Goal: Task Accomplishment & Management: Use online tool/utility

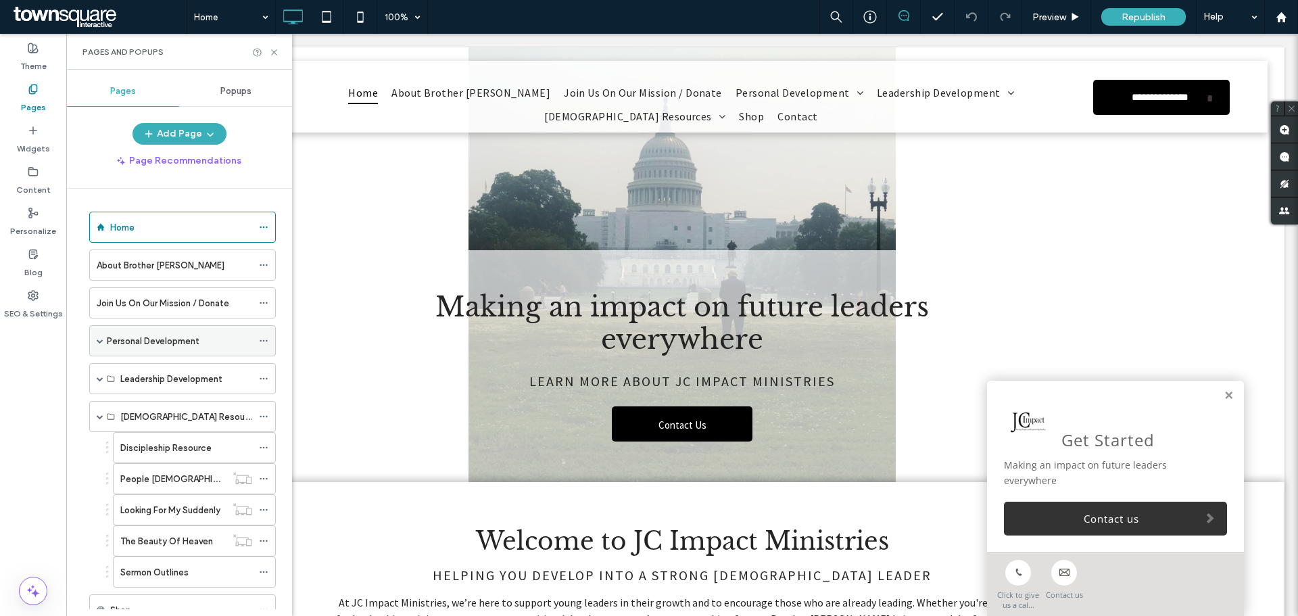
click at [100, 339] on span at bounding box center [100, 340] width 7 height 7
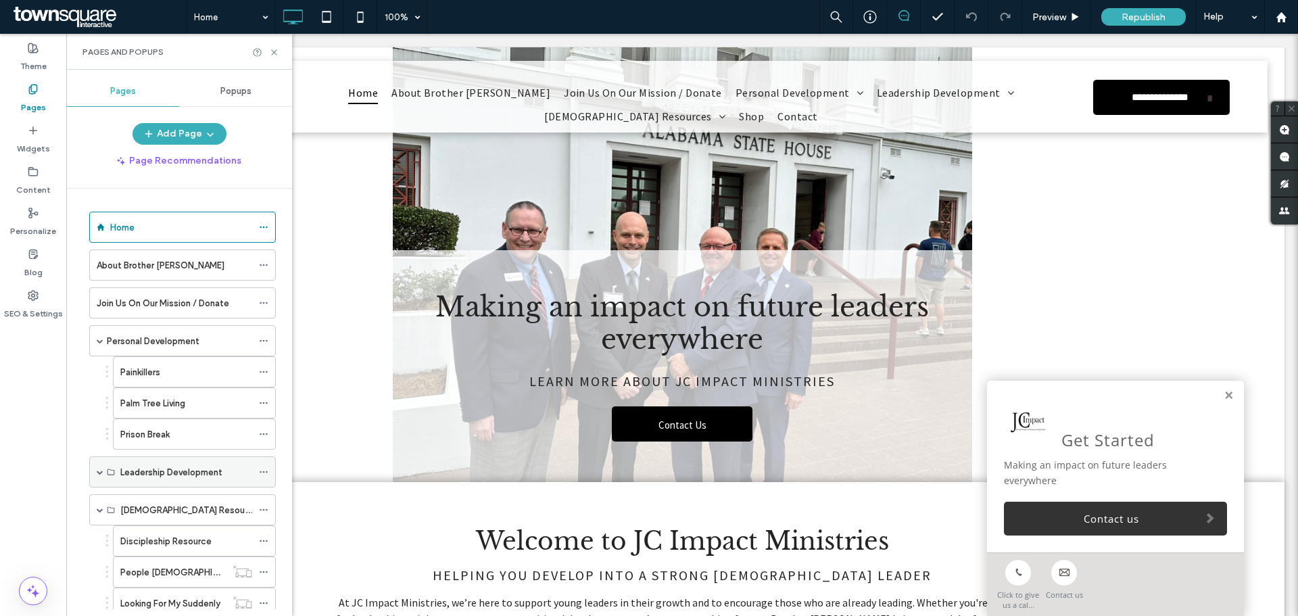
click at [97, 473] on span at bounding box center [100, 471] width 7 height 7
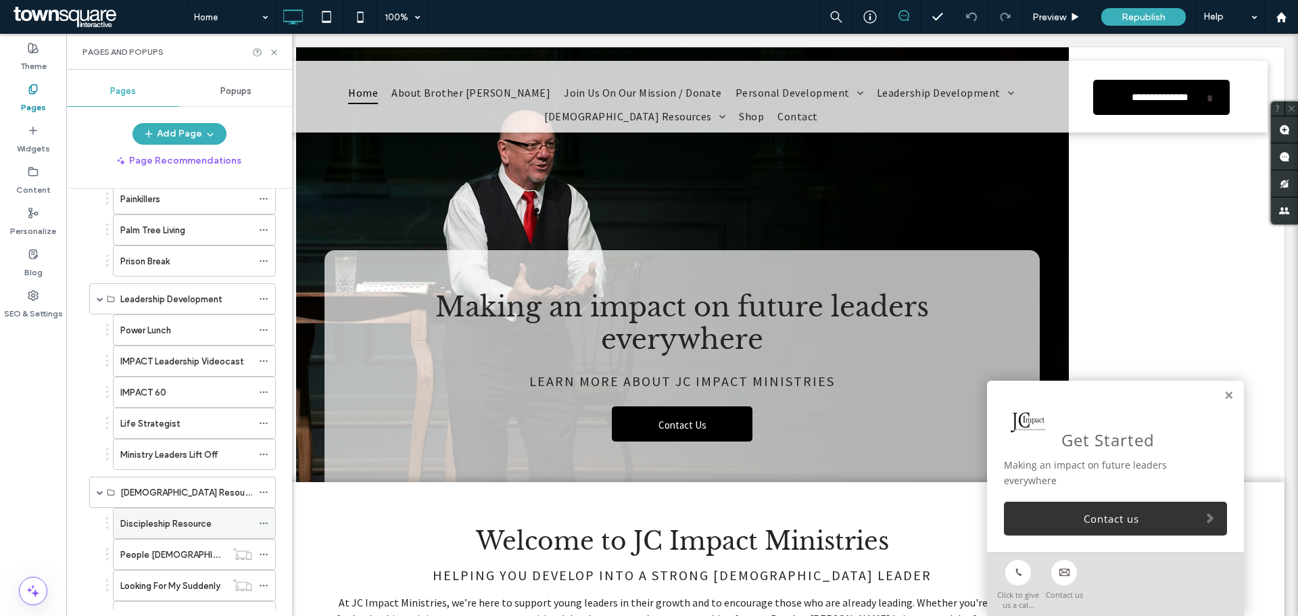
scroll to position [203, 0]
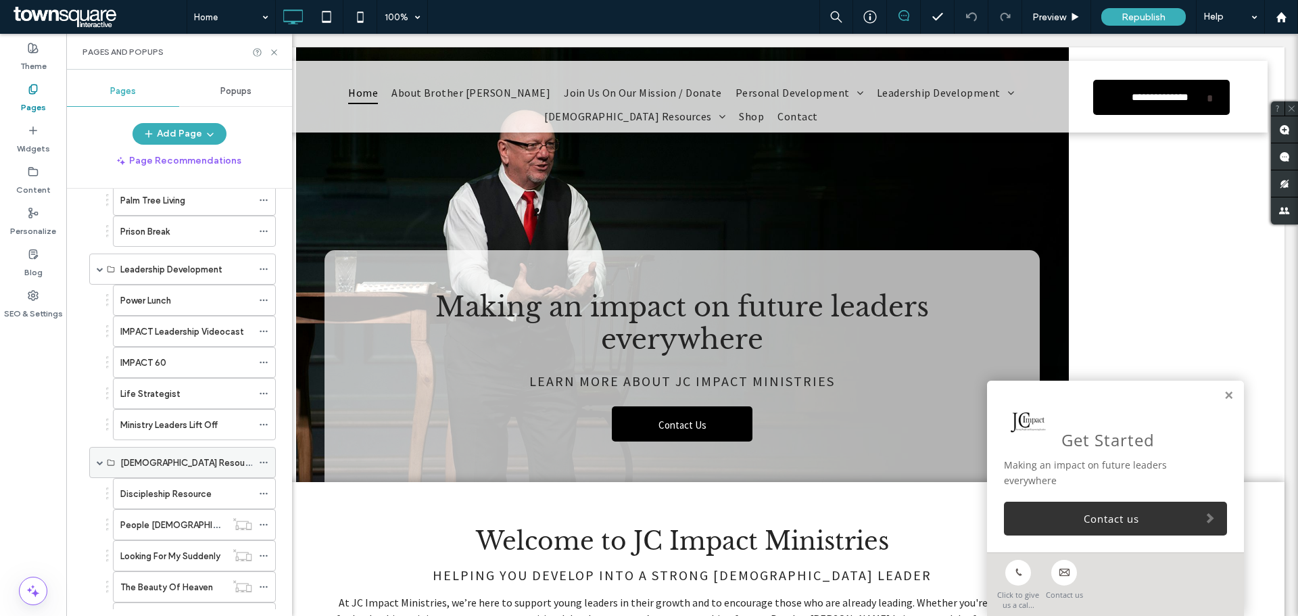
click at [140, 463] on label "[DEMOGRAPHIC_DATA] Resources" at bounding box center [191, 463] width 143 height 24
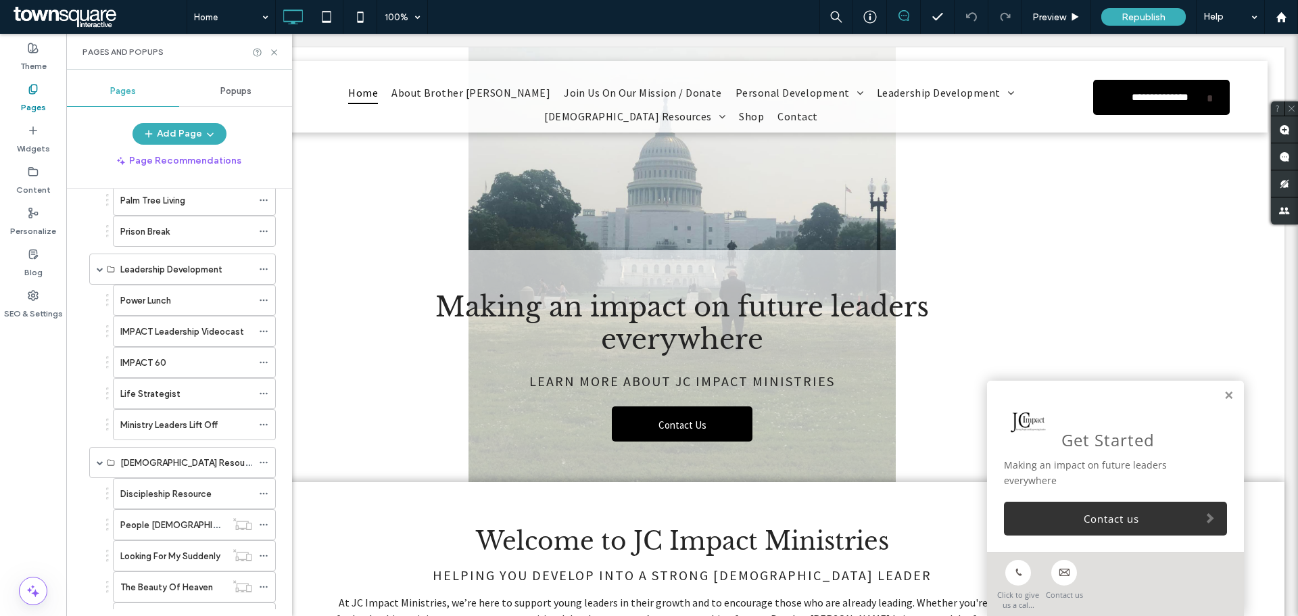
click at [162, 497] on label "Discipleship Resource" at bounding box center [165, 494] width 91 height 24
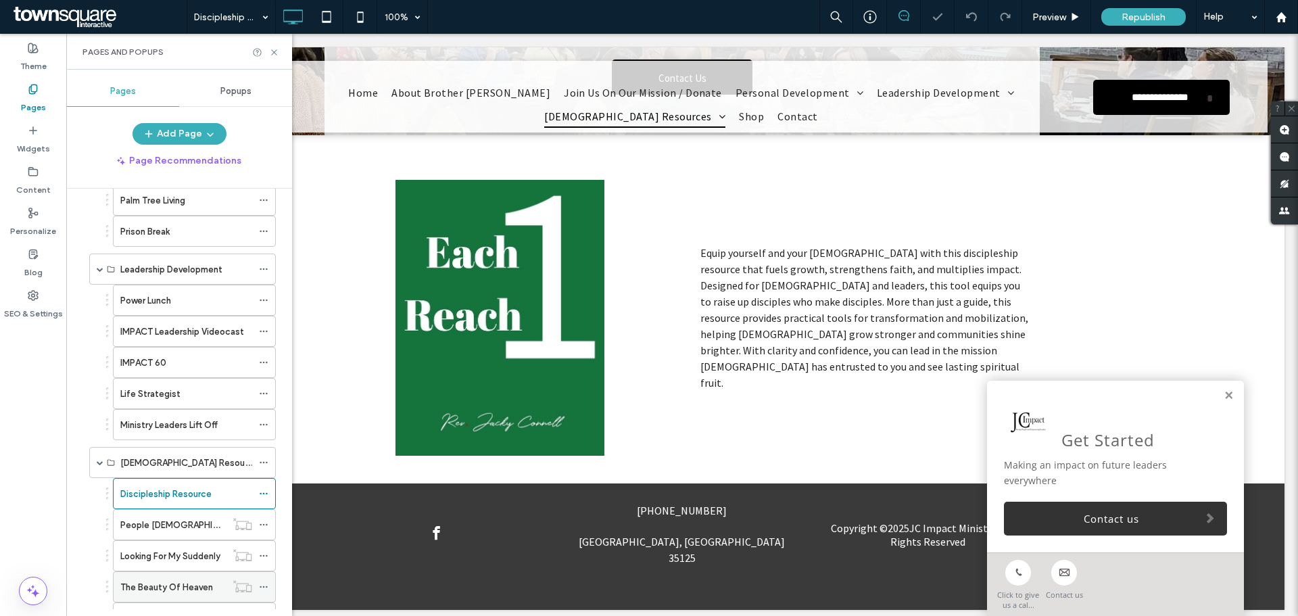
scroll to position [288, 0]
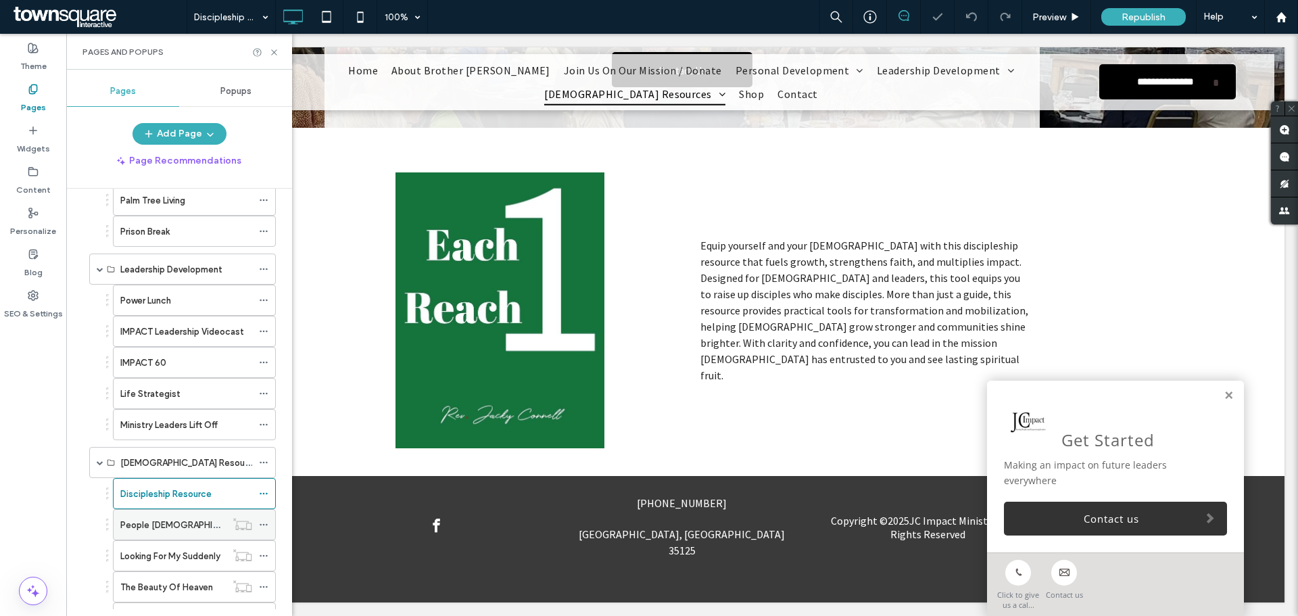
click at [176, 520] on label "People [DEMOGRAPHIC_DATA] Met" at bounding box center [193, 525] width 147 height 24
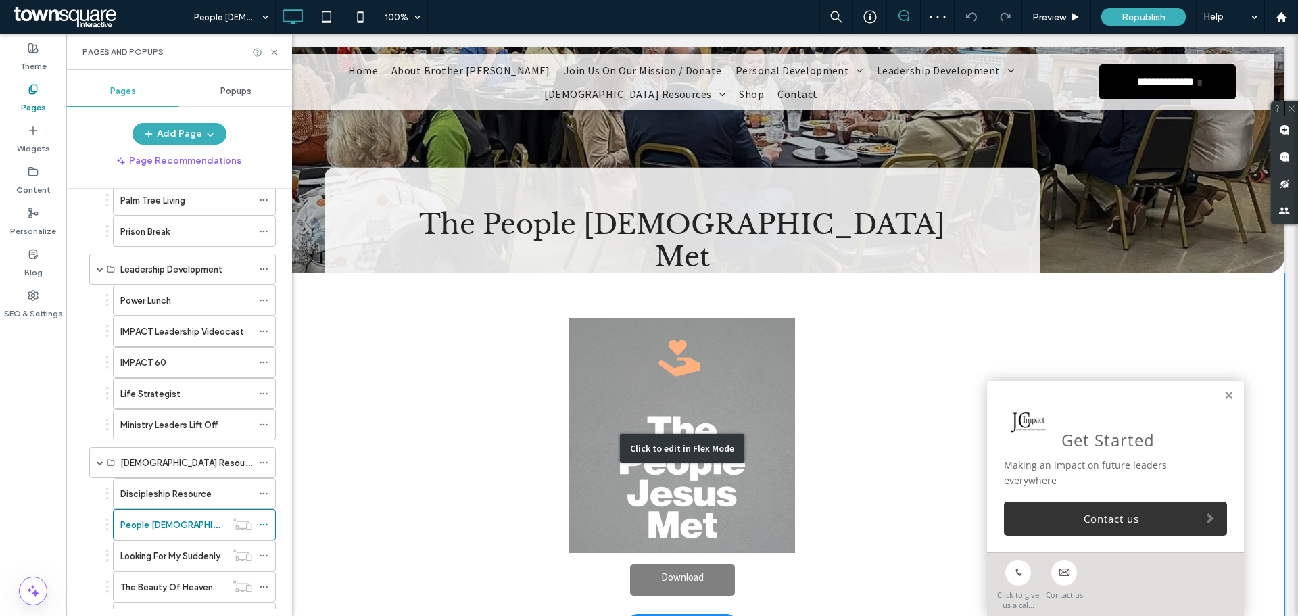
scroll to position [290, 0]
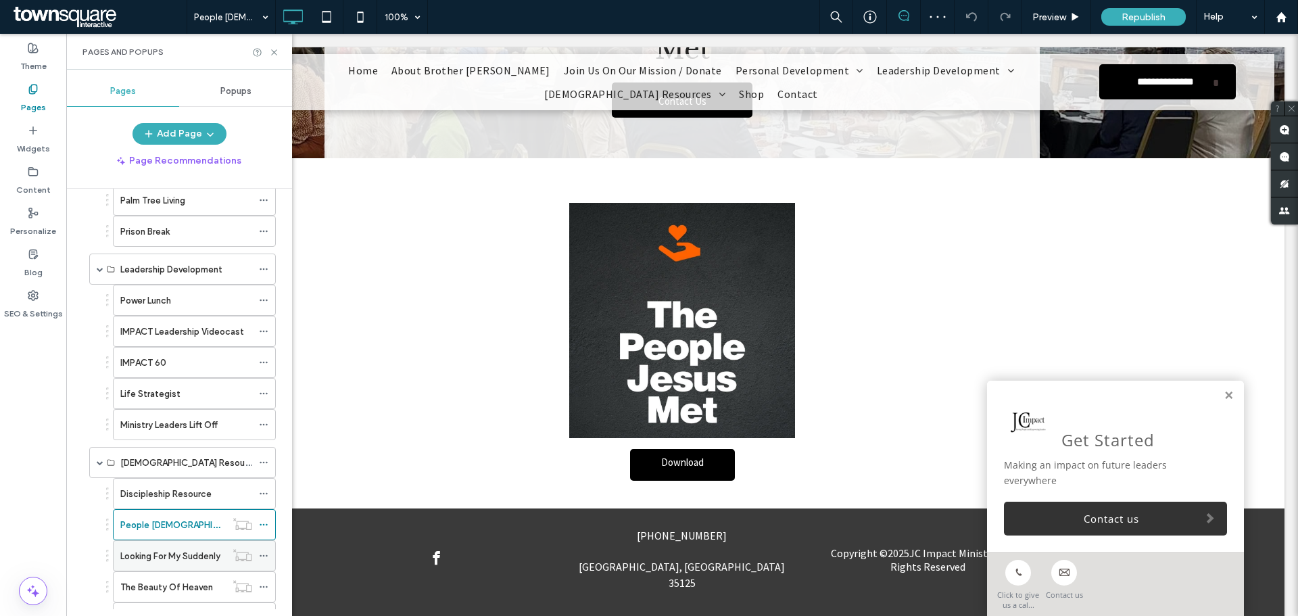
click at [174, 556] on label "Looking For My Suddenly" at bounding box center [170, 556] width 100 height 24
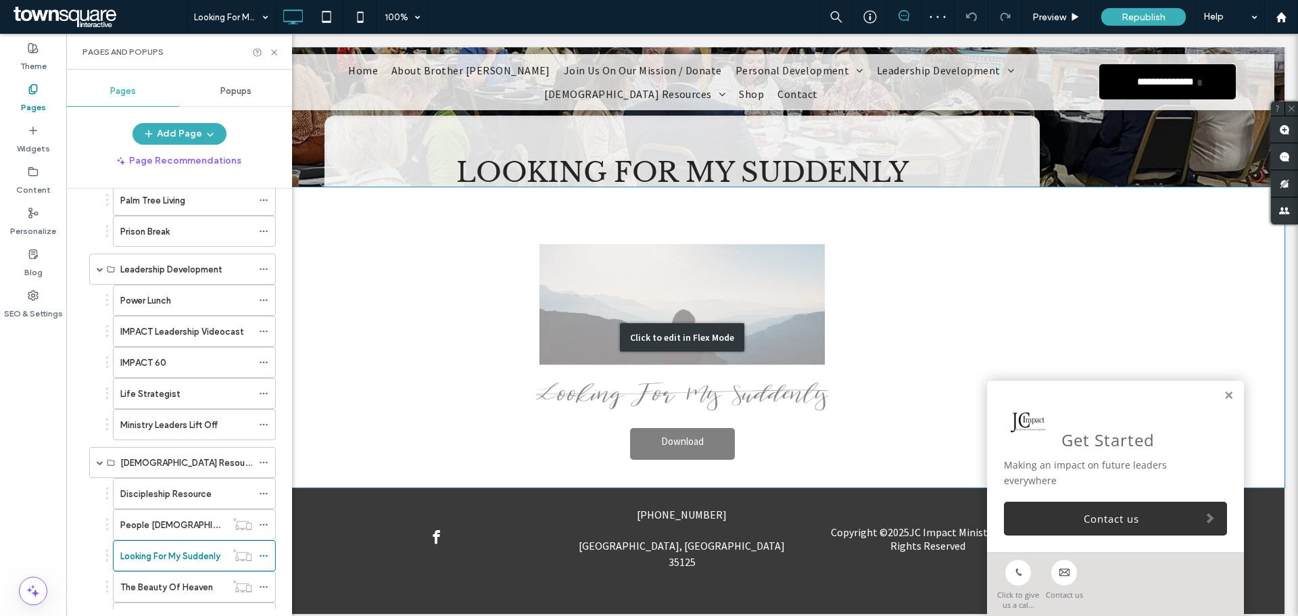
scroll to position [240, 0]
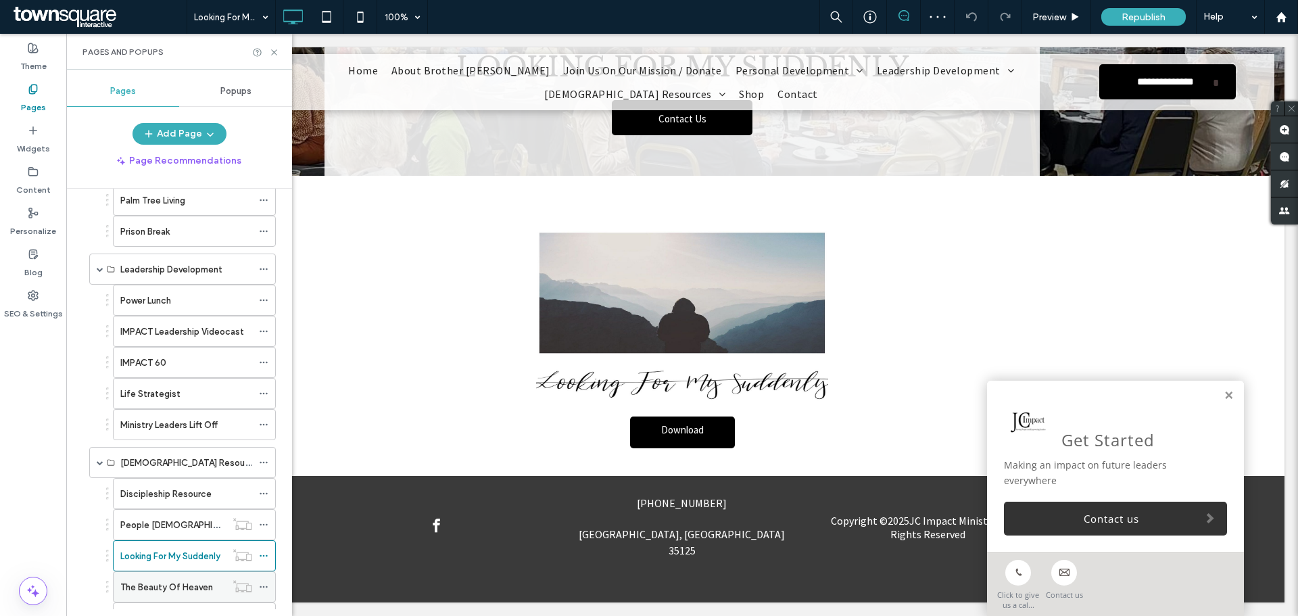
click at [132, 589] on label "The Beauty Of Heaven" at bounding box center [166, 587] width 93 height 24
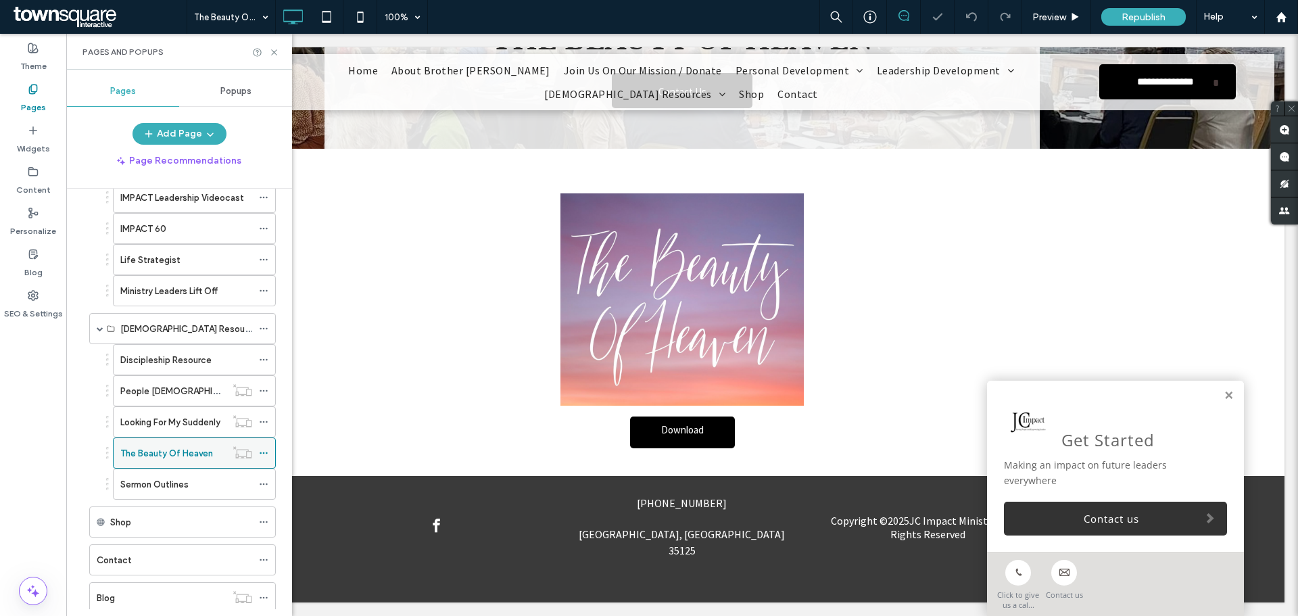
scroll to position [374, 0]
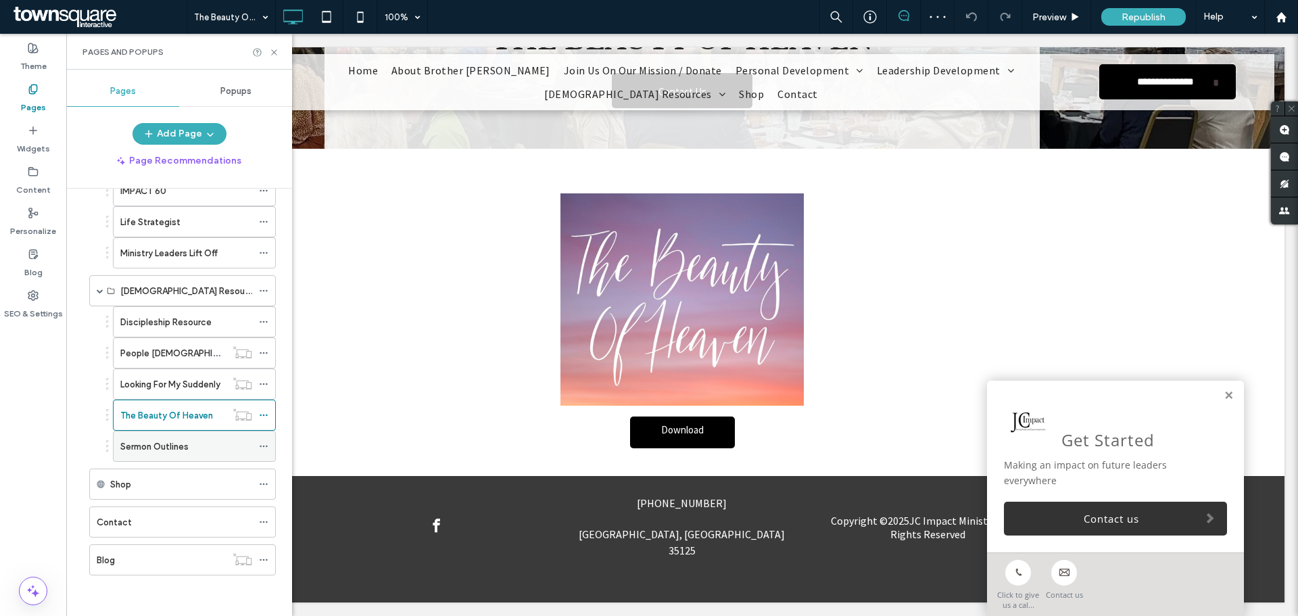
click at [166, 453] on label "Sermon Outlines" at bounding box center [154, 447] width 68 height 24
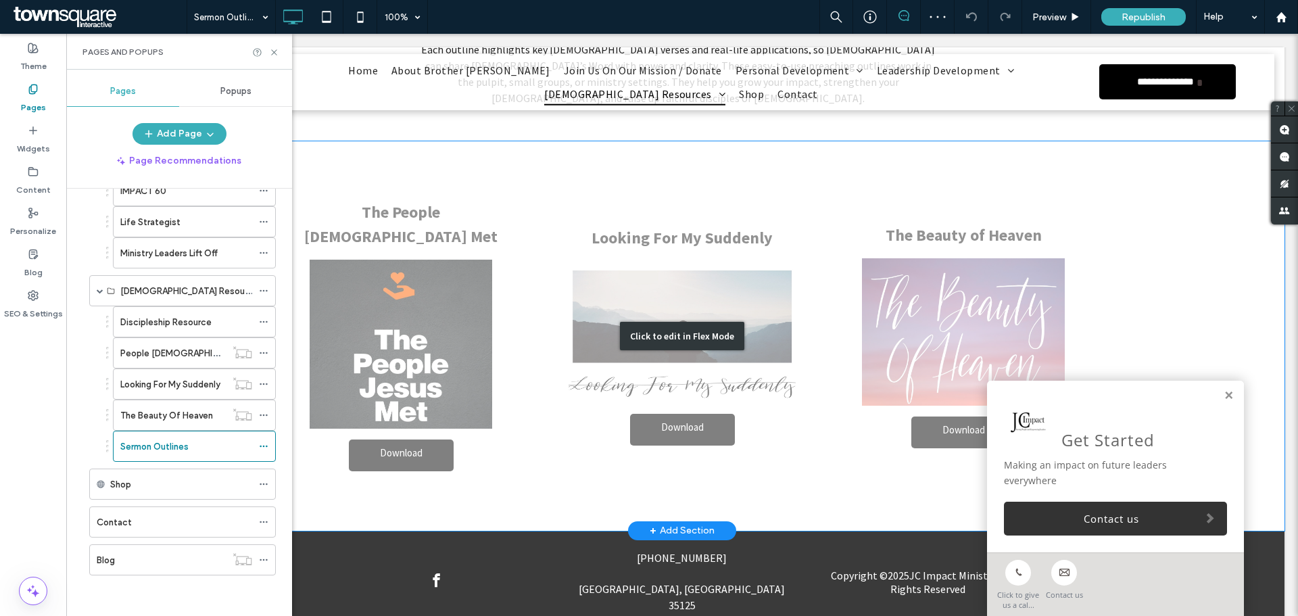
scroll to position [472, 0]
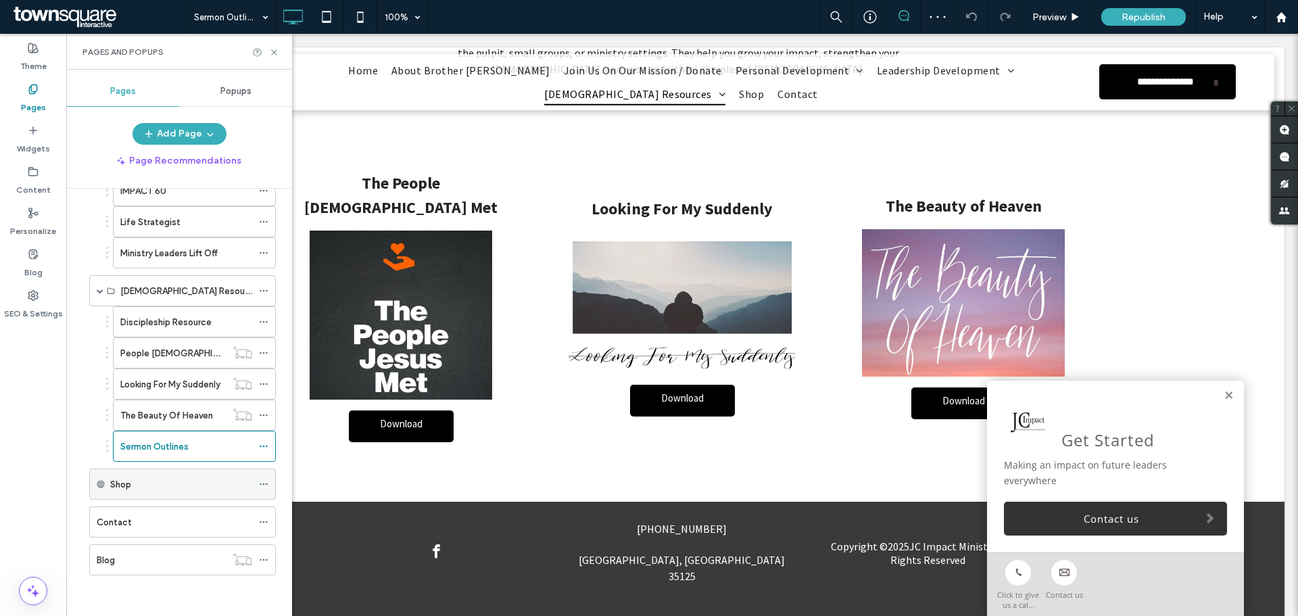
click at [128, 477] on label "Shop" at bounding box center [120, 484] width 21 height 24
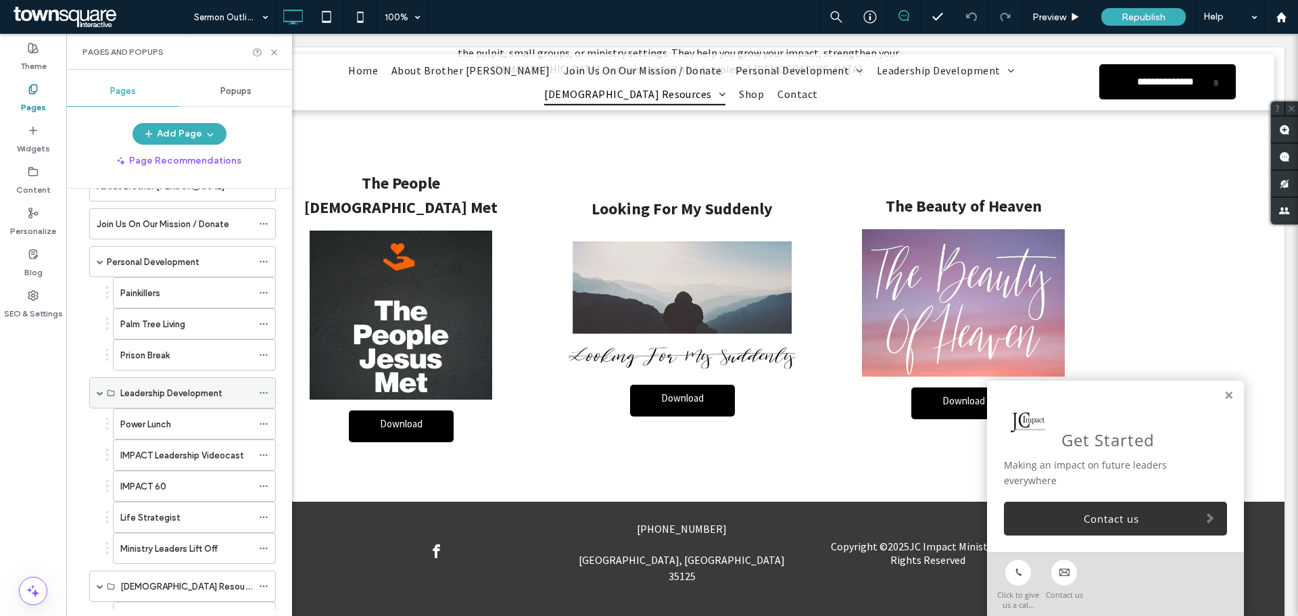
scroll to position [135, 0]
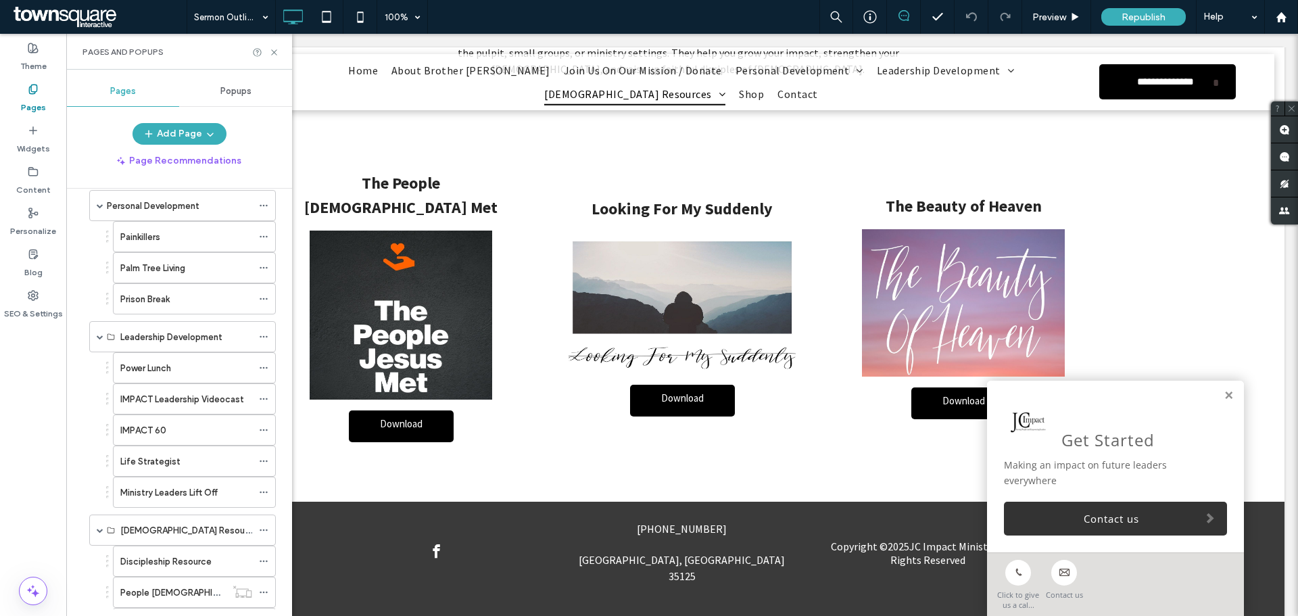
click at [162, 552] on div "Discipleship Resource" at bounding box center [186, 561] width 132 height 30
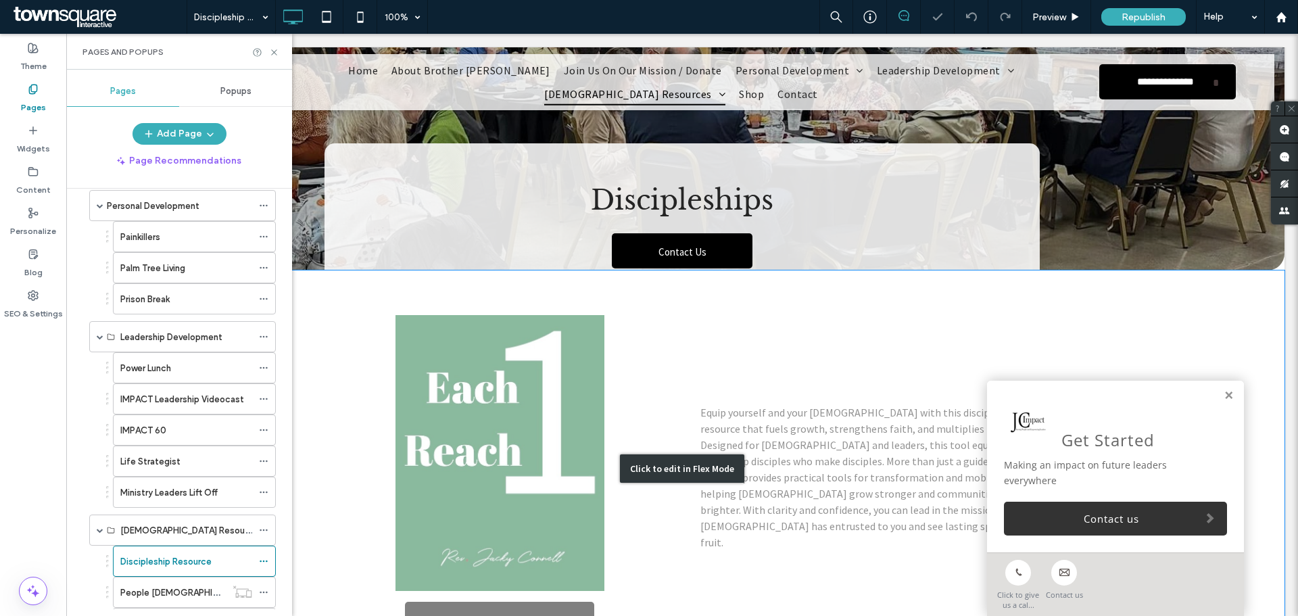
scroll to position [203, 0]
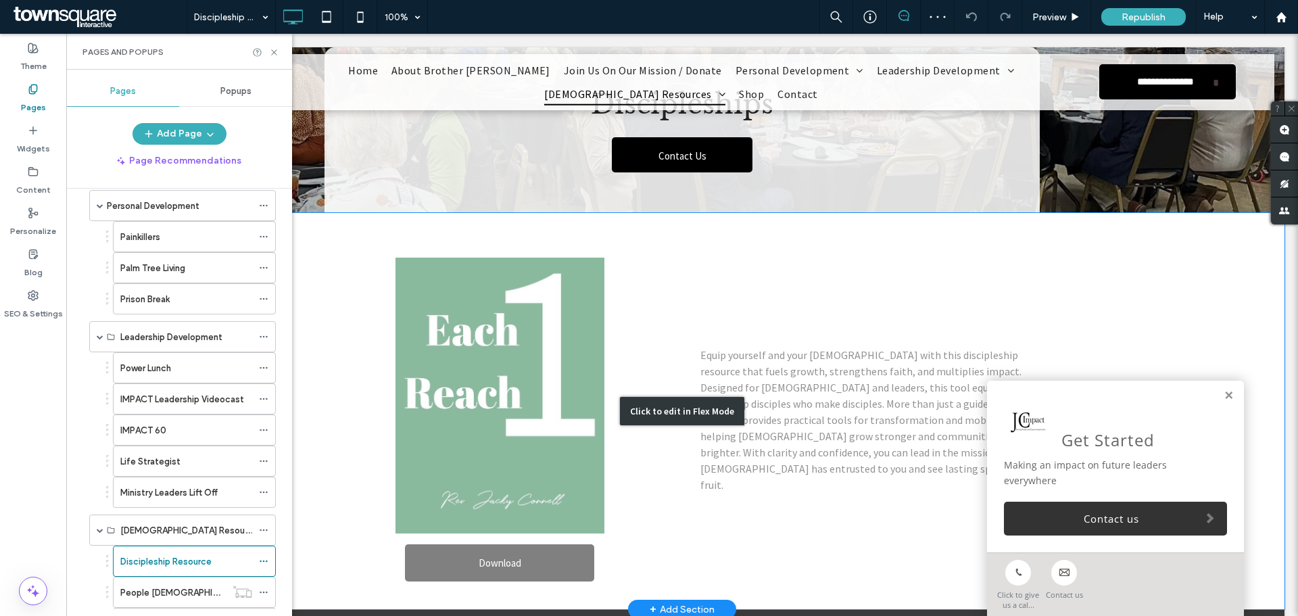
click at [569, 545] on div "Click to edit in Flex Mode" at bounding box center [682, 411] width 1204 height 396
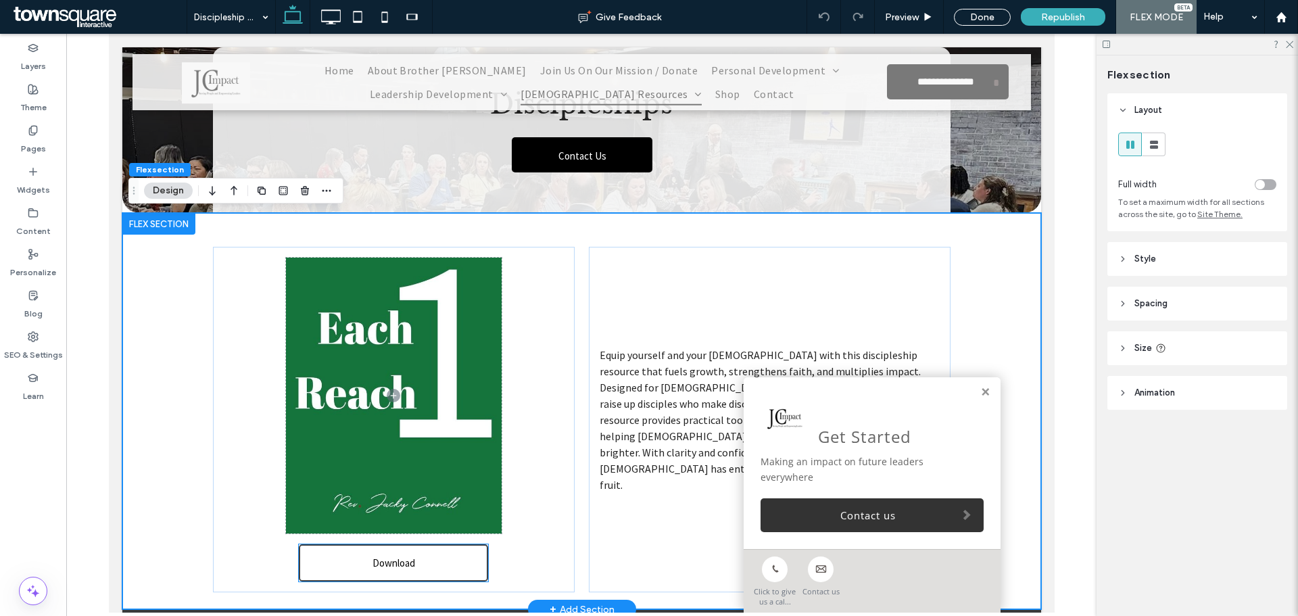
click at [456, 565] on link "Download" at bounding box center [392, 562] width 189 height 37
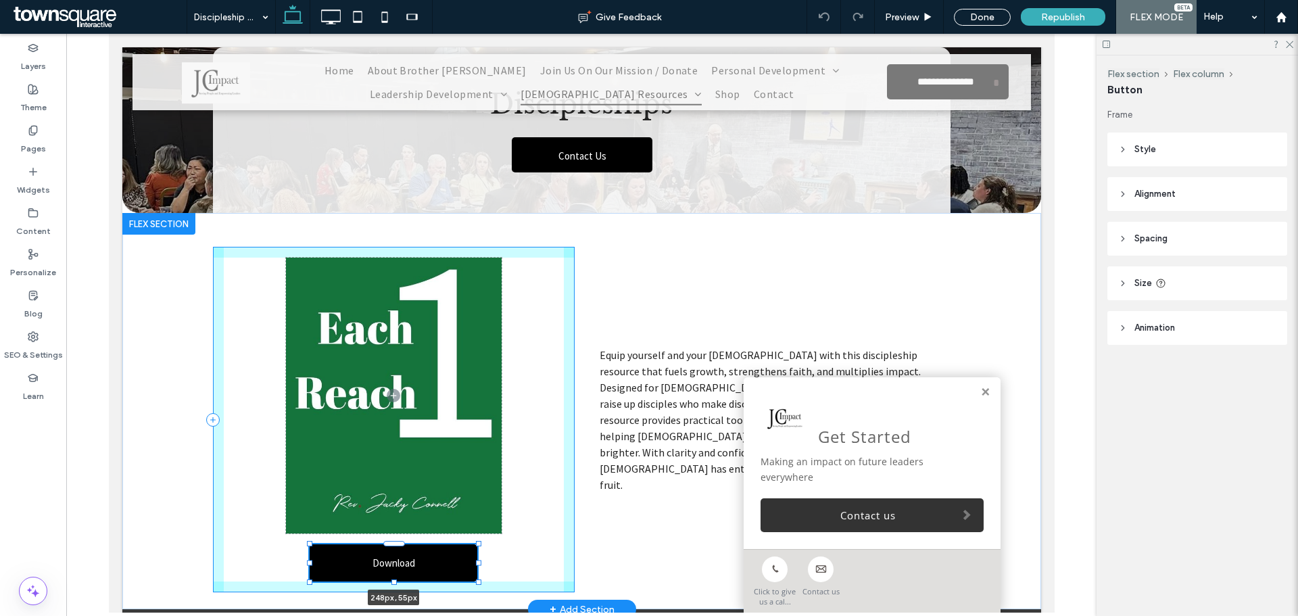
drag, startPoint x: 483, startPoint y: 565, endPoint x: 472, endPoint y: 568, distance: 11.1
click at [472, 568] on div "Download 248px , 55px Equip yourself and your [DEMOGRAPHIC_DATA] with this disc…" at bounding box center [581, 411] width 811 height 396
type input "***"
drag, startPoint x: 472, startPoint y: 564, endPoint x: 462, endPoint y: 565, distance: 10.2
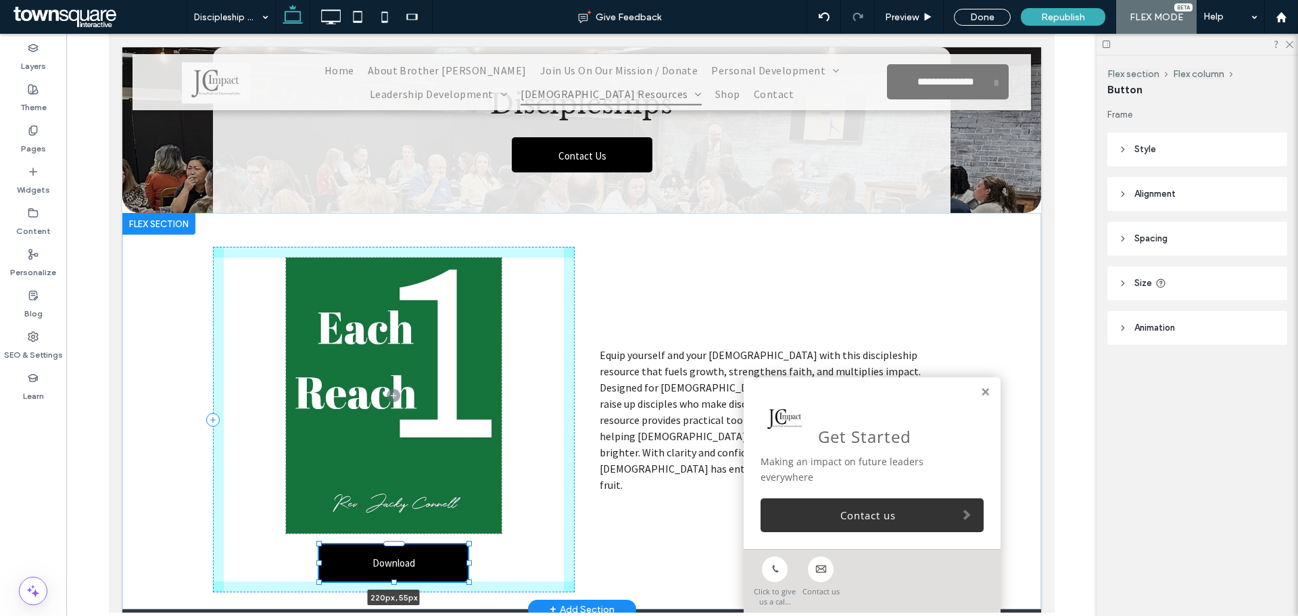
click at [466, 565] on div at bounding box center [468, 562] width 5 height 5
type input "***"
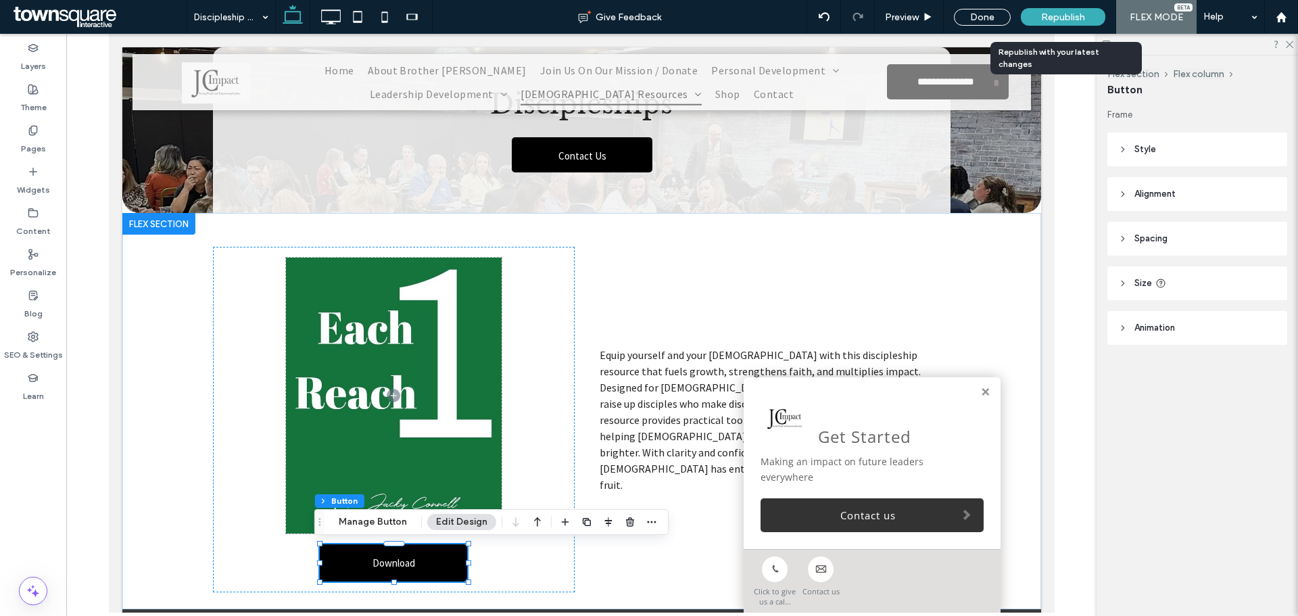
click at [1062, 15] on span "Republish" at bounding box center [1063, 16] width 44 height 11
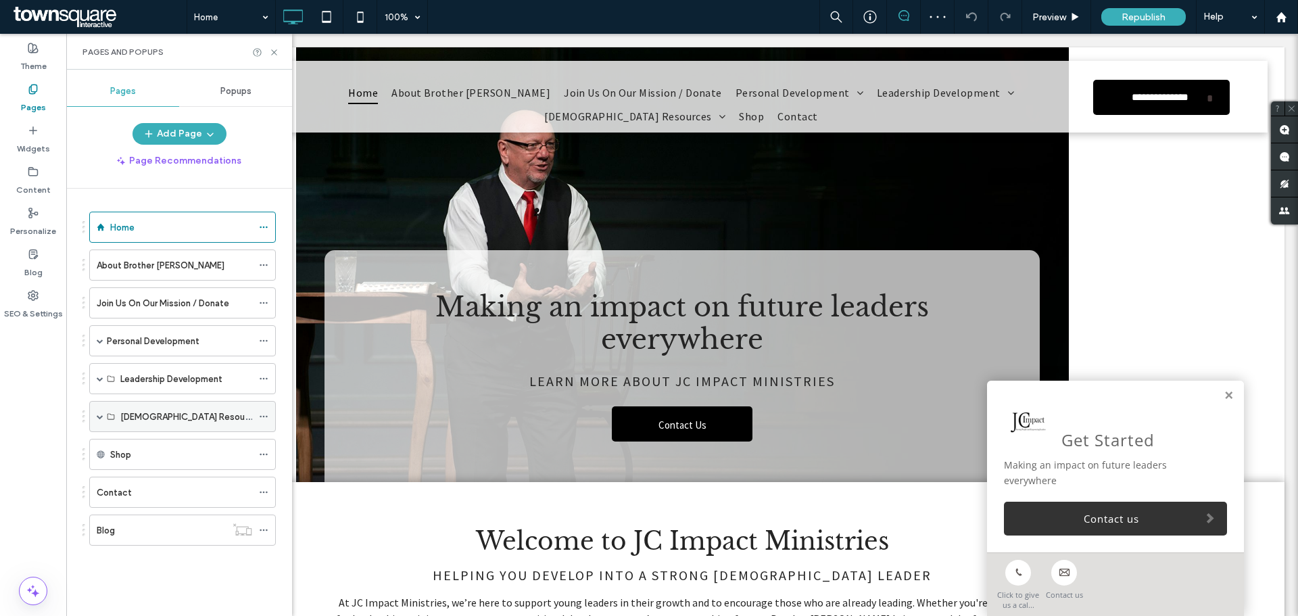
click at [138, 418] on label "[DEMOGRAPHIC_DATA] Resources" at bounding box center [191, 417] width 143 height 24
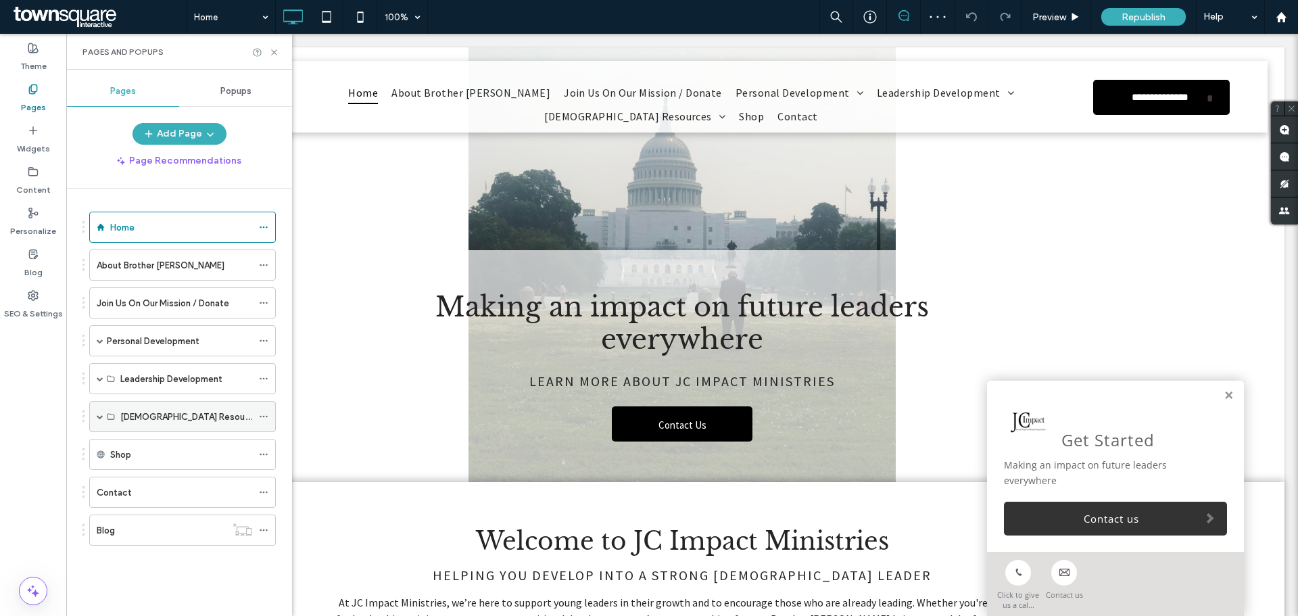
click at [102, 413] on span at bounding box center [100, 416] width 7 height 7
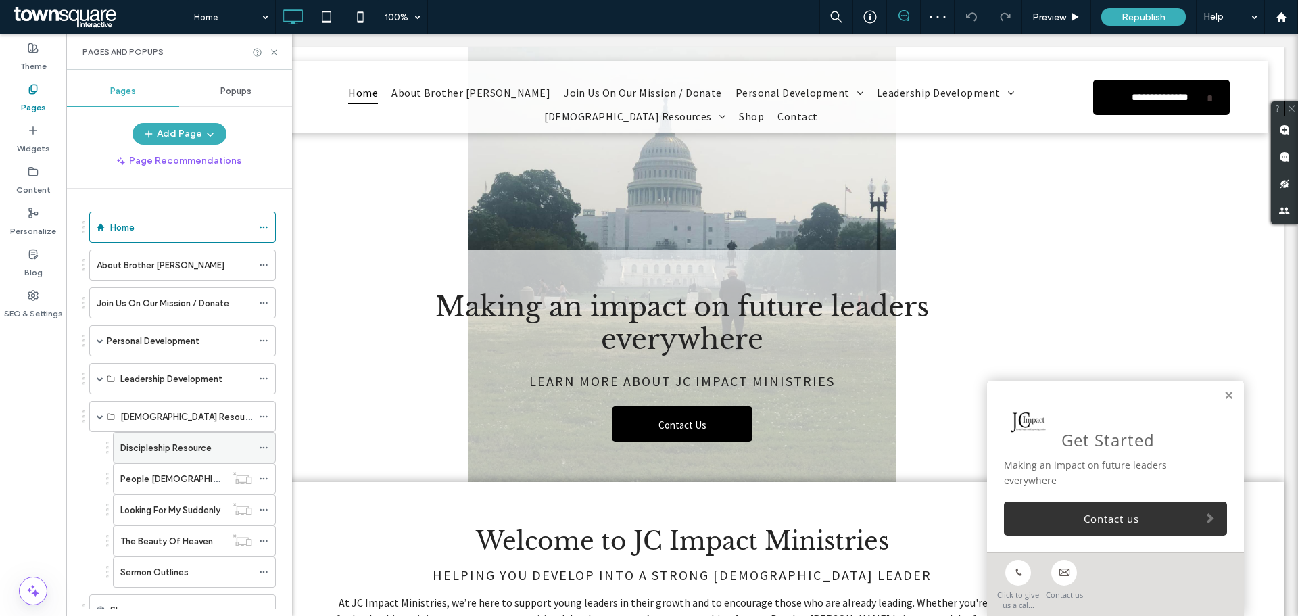
click at [153, 449] on label "Discipleship Resource" at bounding box center [165, 448] width 91 height 24
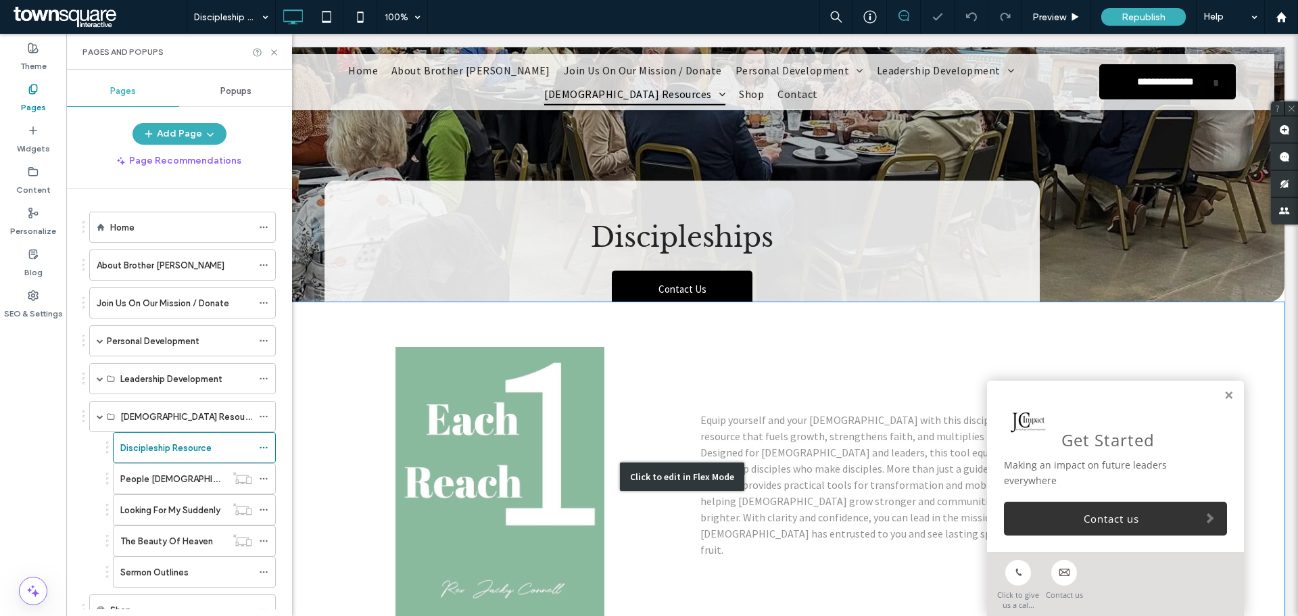
scroll to position [270, 0]
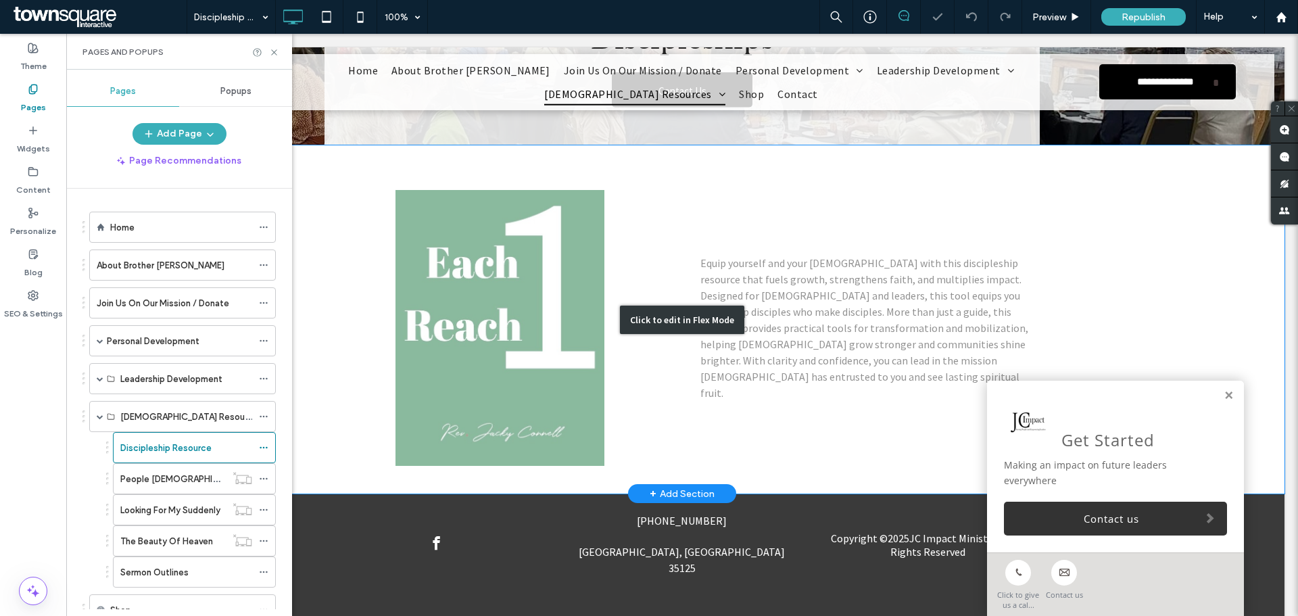
click at [508, 321] on div "Click to edit in Flex Mode" at bounding box center [682, 319] width 1204 height 348
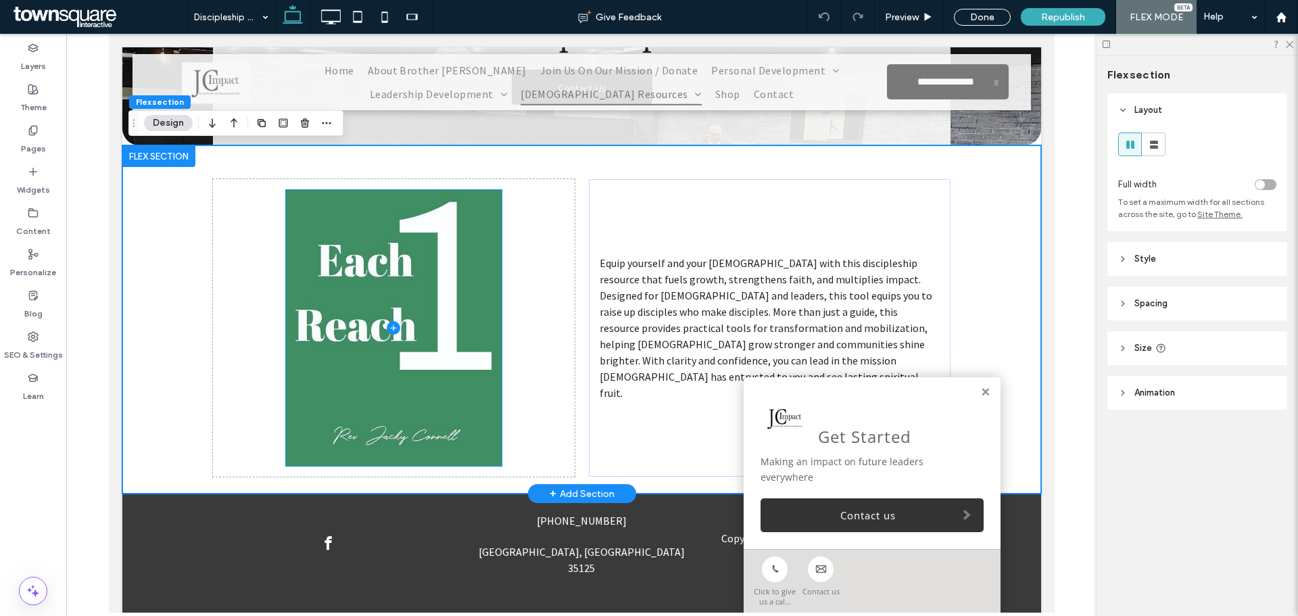
click at [430, 332] on span at bounding box center [393, 328] width 216 height 276
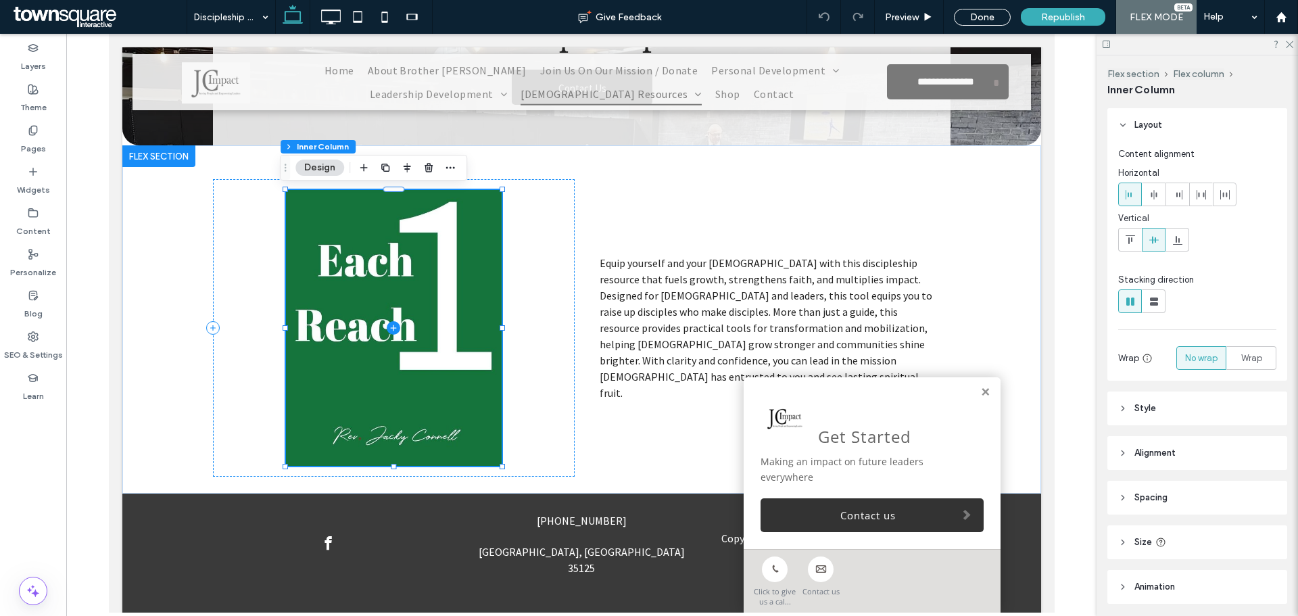
click at [308, 174] on button "Design" at bounding box center [319, 168] width 49 height 16
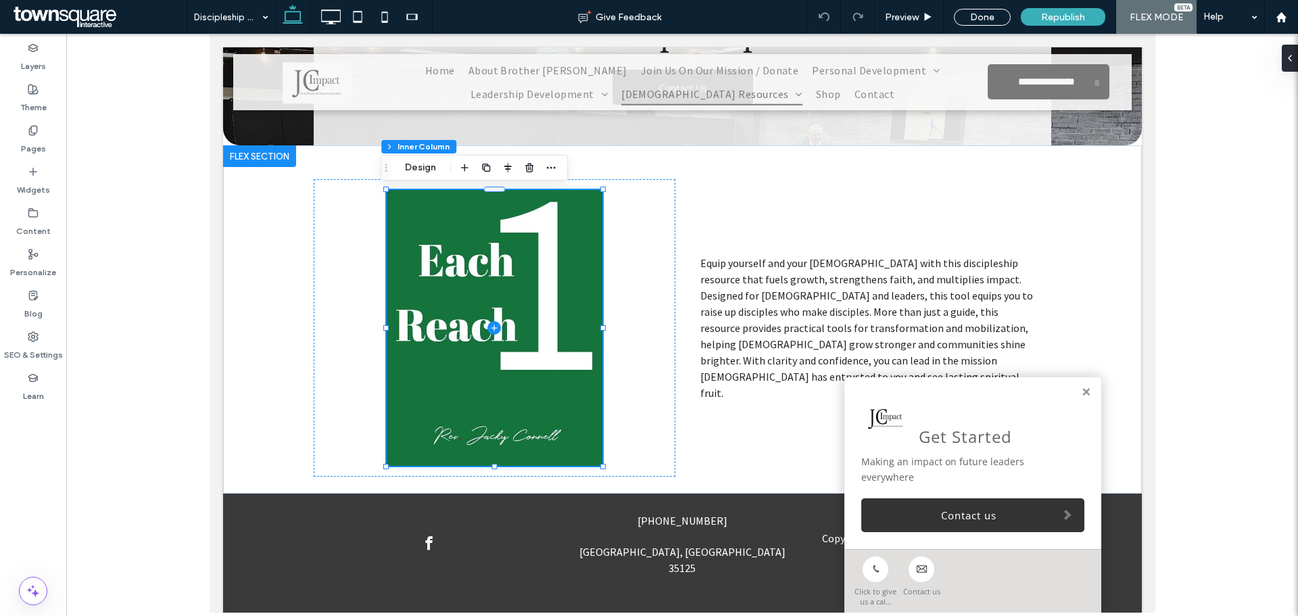
click at [394, 165] on span "Drag" at bounding box center [386, 167] width 24 height 9
click at [411, 170] on button "Design" at bounding box center [420, 168] width 49 height 16
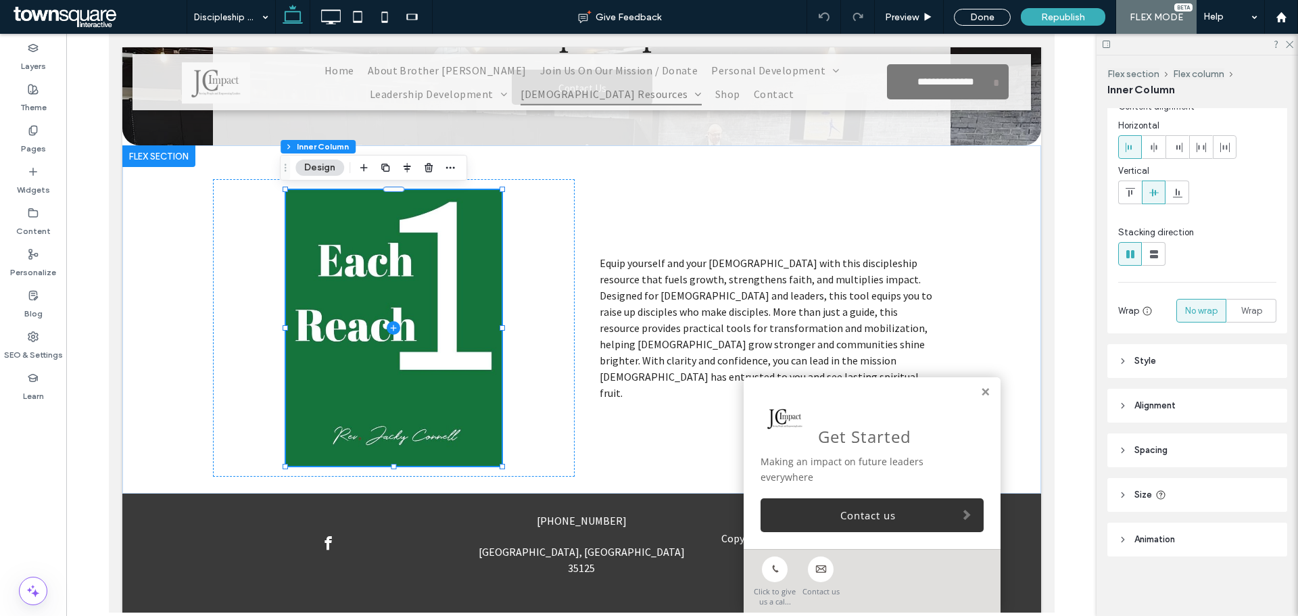
scroll to position [0, 0]
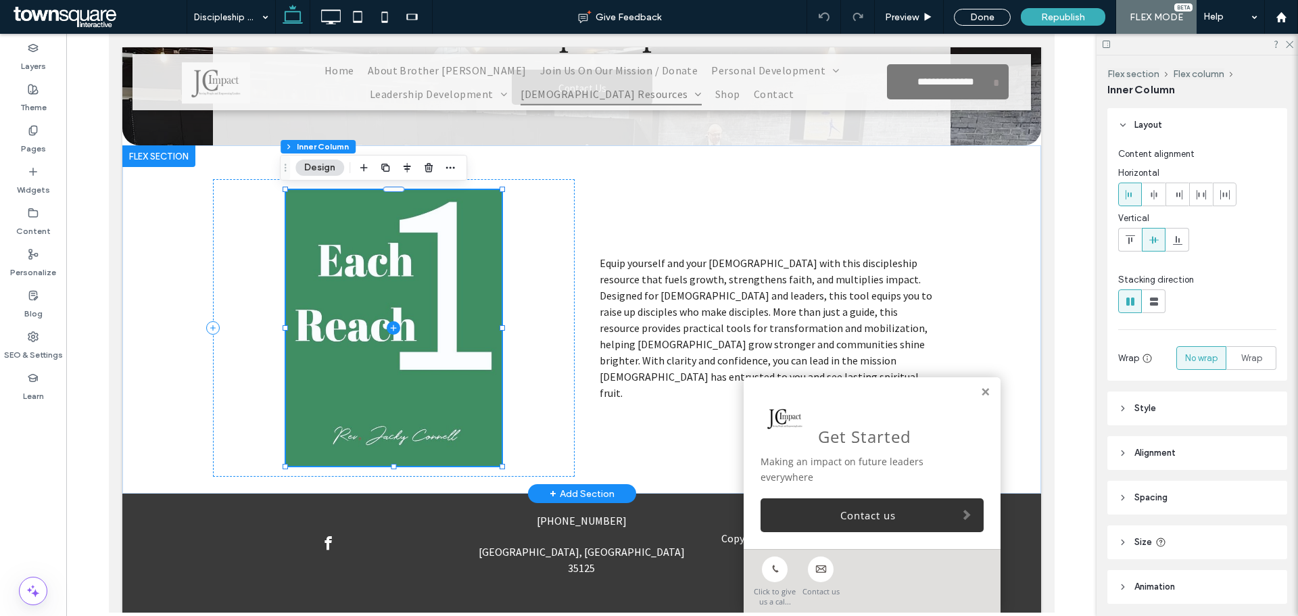
click at [356, 228] on span at bounding box center [393, 328] width 216 height 276
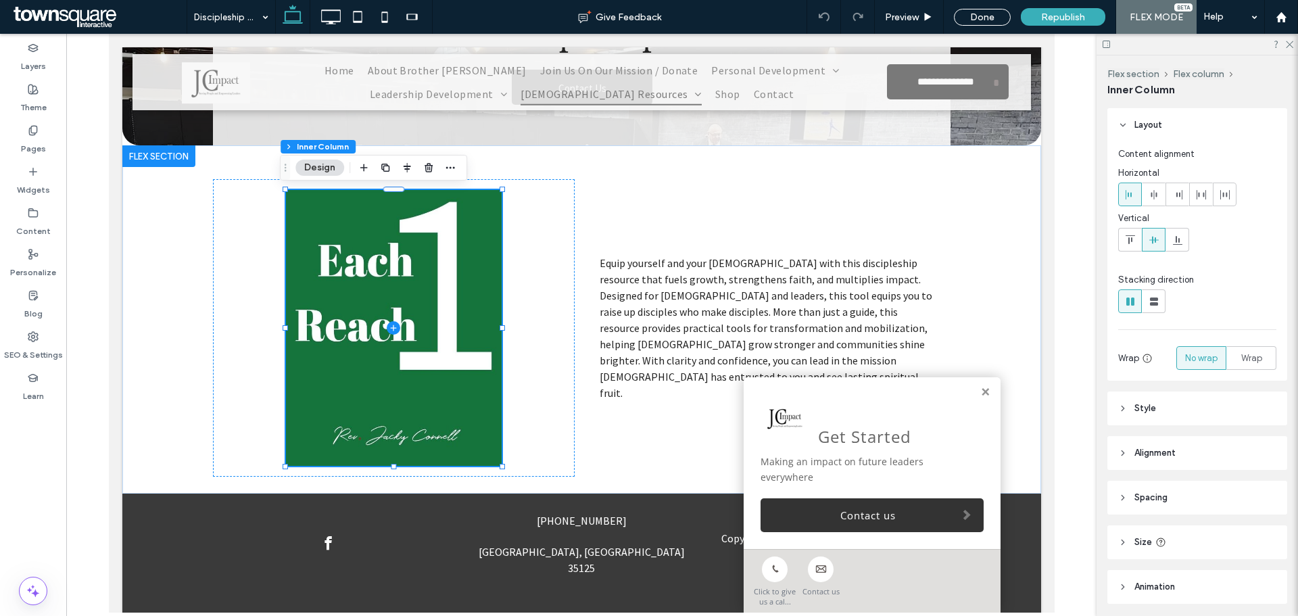
scroll to position [47, 0]
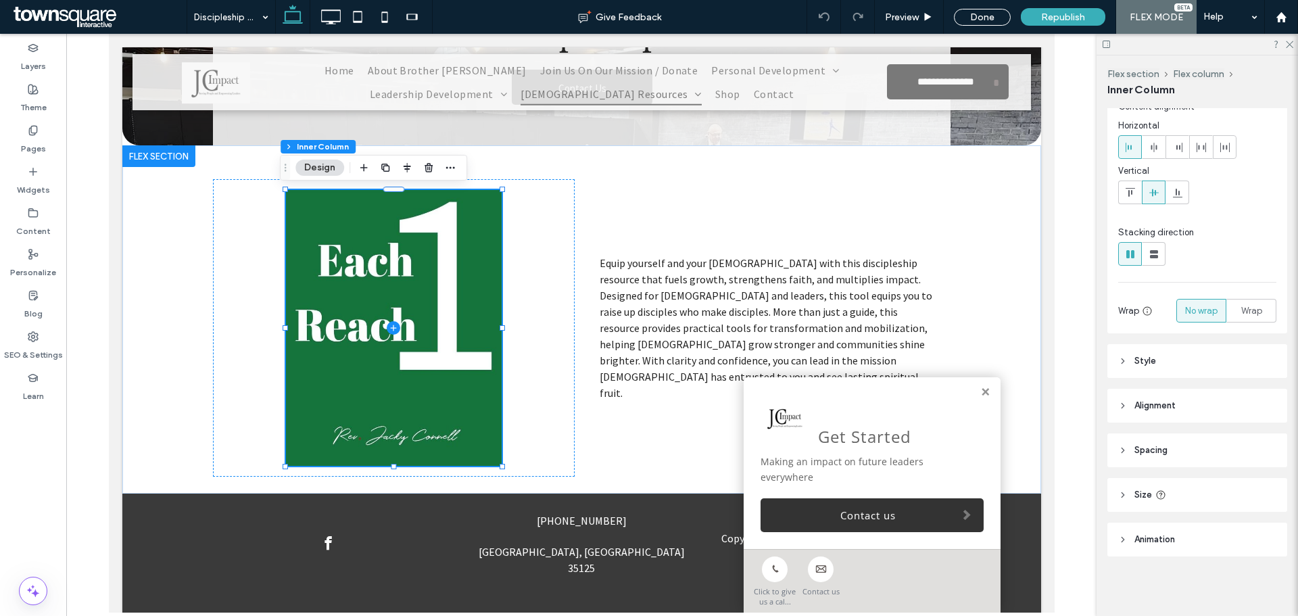
click at [1168, 360] on header "Style" at bounding box center [1197, 361] width 180 height 34
click at [1194, 446] on div "Color Image Video Background color" at bounding box center [1197, 447] width 158 height 68
click at [1191, 432] on span "Image" at bounding box center [1197, 427] width 25 height 11
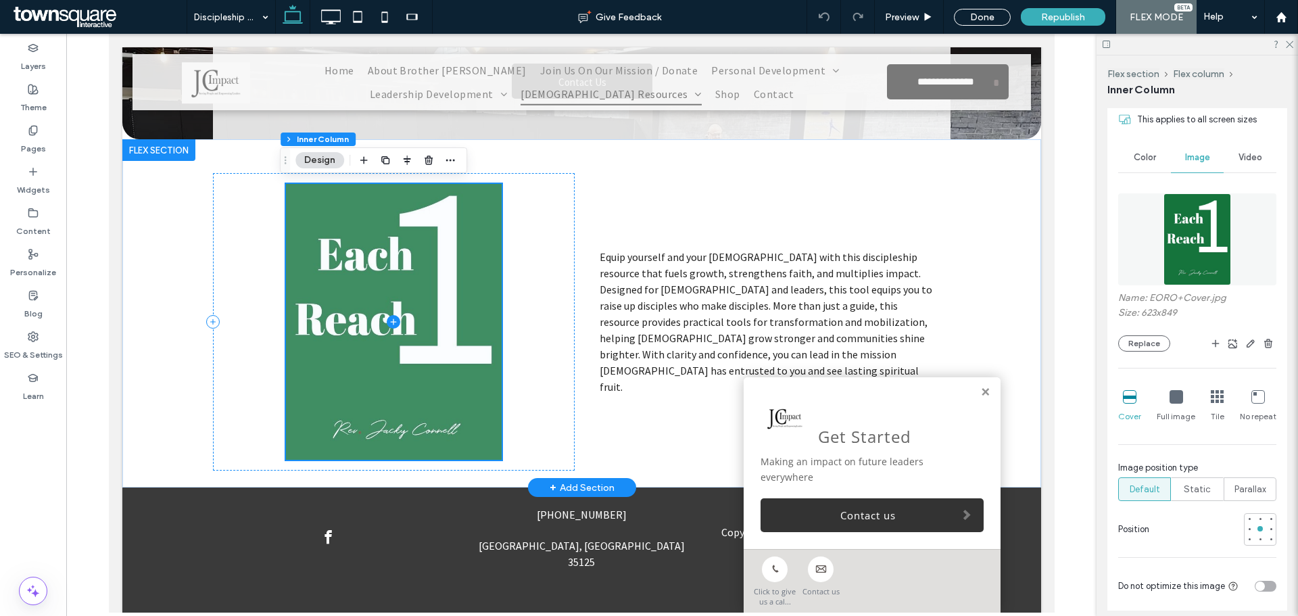
scroll to position [278, 0]
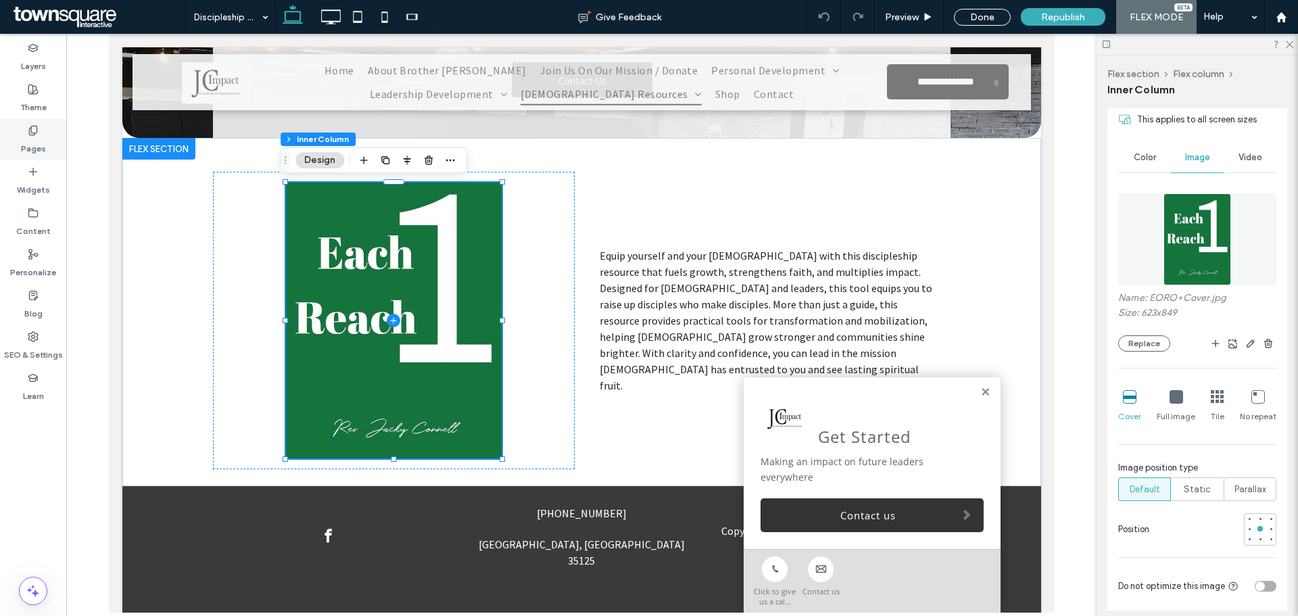
click at [30, 137] on label "Pages" at bounding box center [33, 145] width 25 height 19
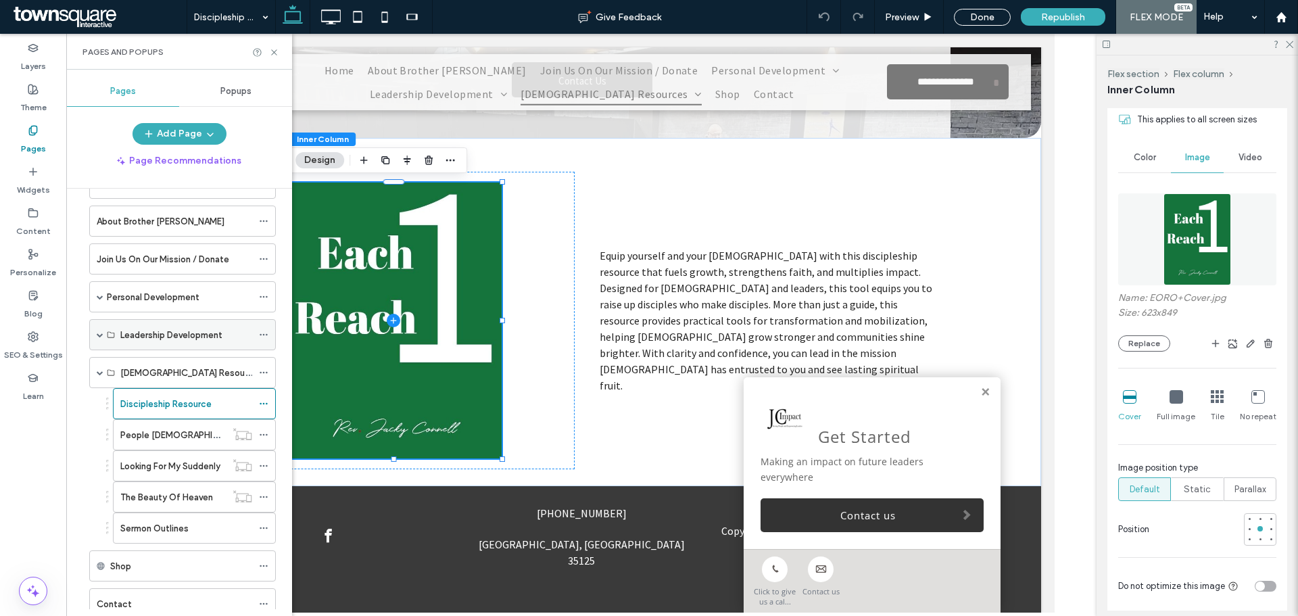
scroll to position [68, 0]
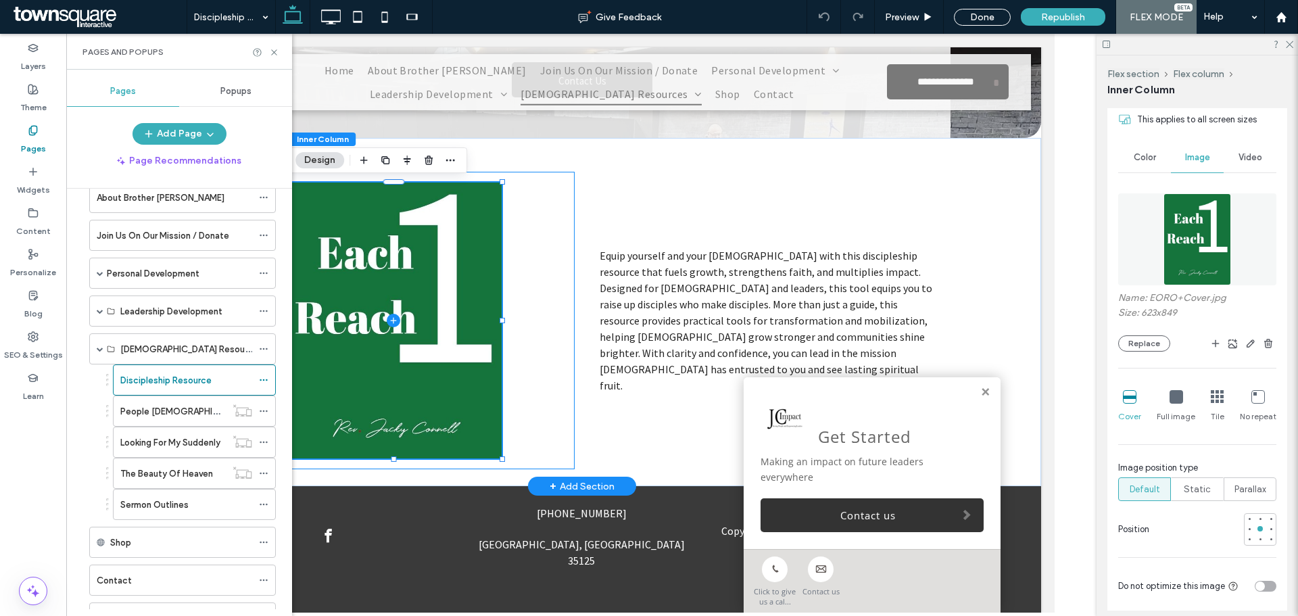
click at [543, 427] on div at bounding box center [393, 320] width 362 height 297
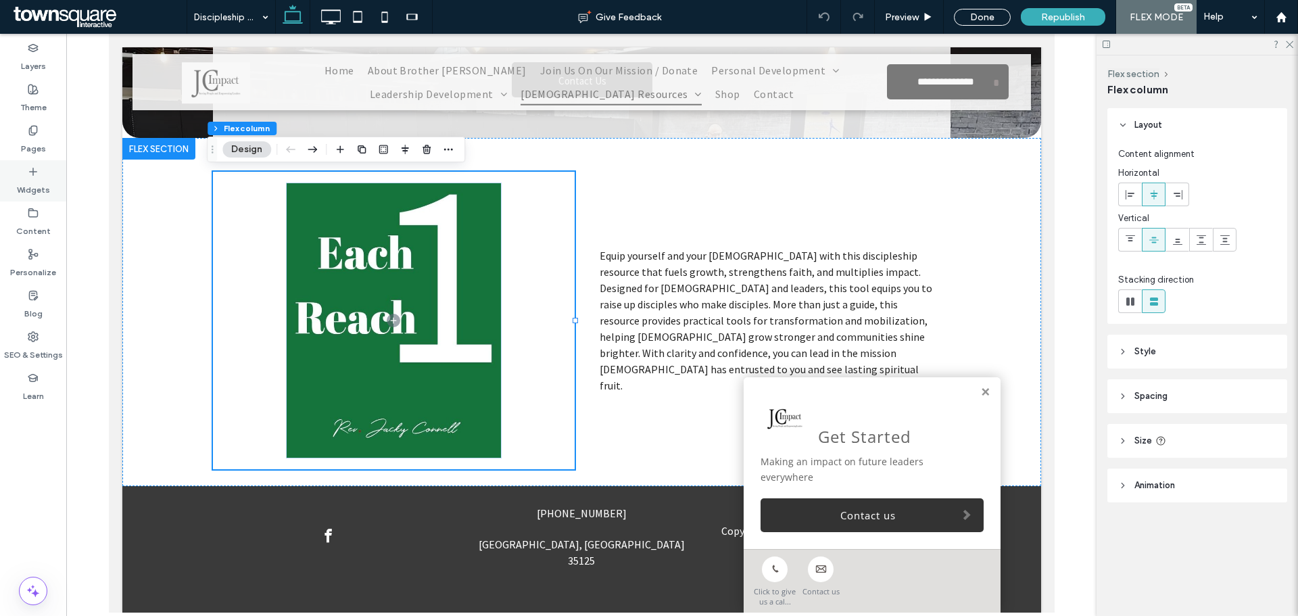
click at [28, 181] on label "Widgets" at bounding box center [33, 186] width 33 height 19
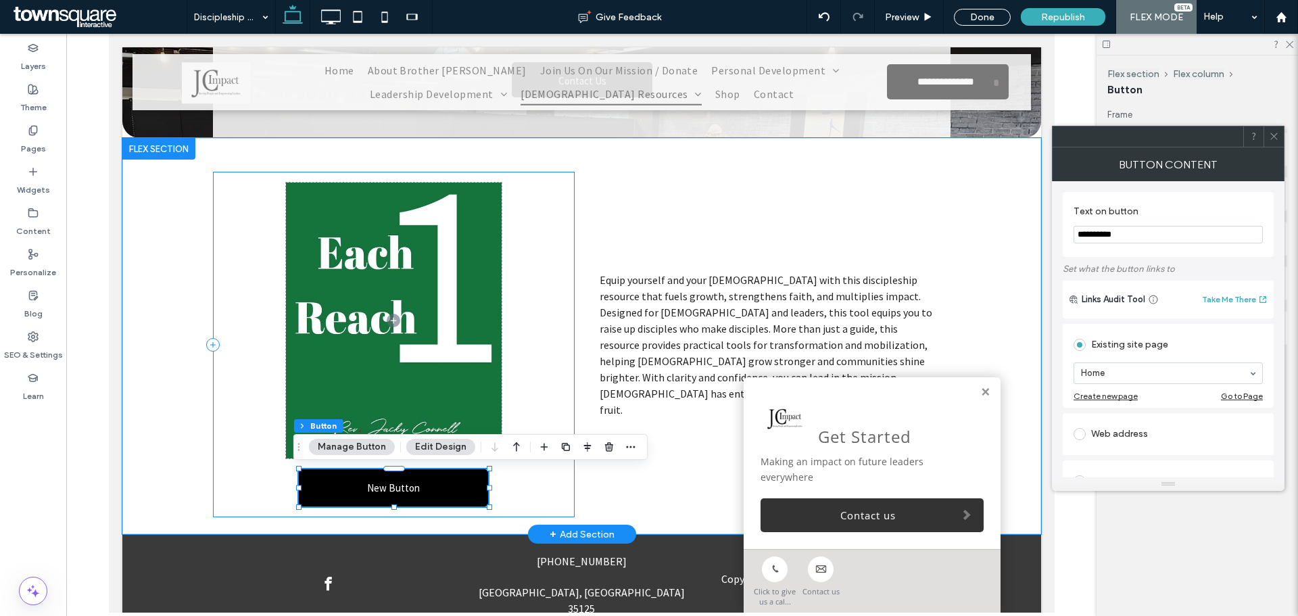
type input "**"
drag, startPoint x: 1131, startPoint y: 231, endPoint x: 1052, endPoint y: 230, distance: 79.1
click at [1052, 230] on div "**********" at bounding box center [1168, 329] width 232 height 296
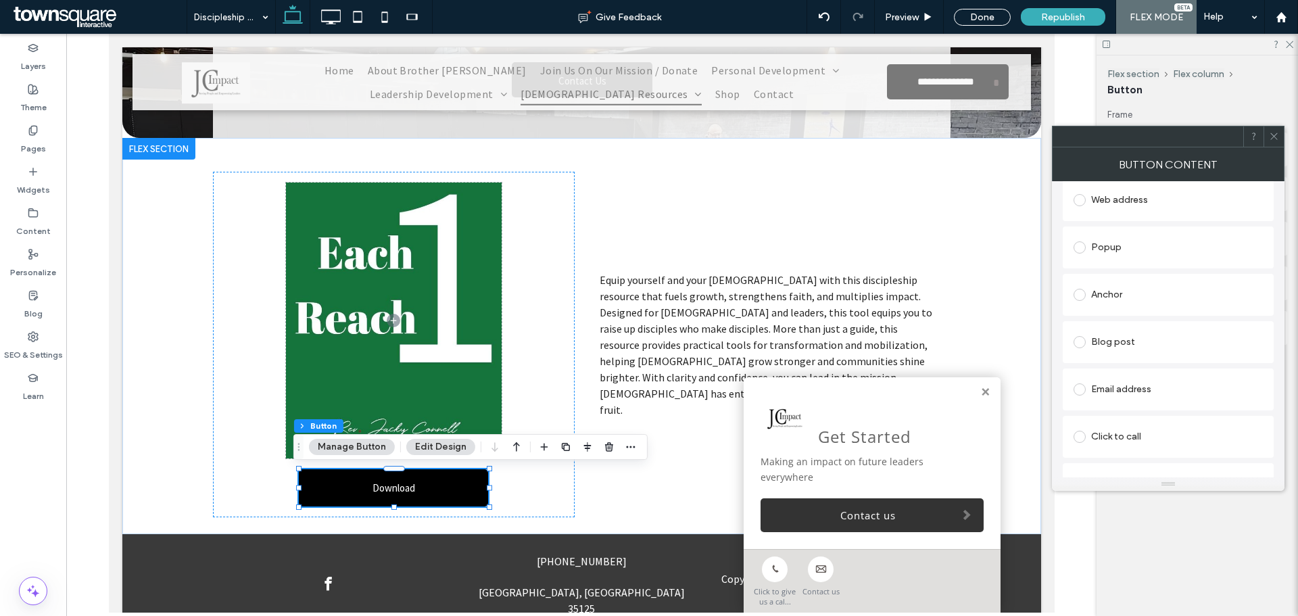
scroll to position [262, 0]
type input "********"
click at [1160, 458] on div "File for download" at bounding box center [1167, 456] width 189 height 22
click at [1162, 456] on div "File" at bounding box center [1168, 455] width 188 height 12
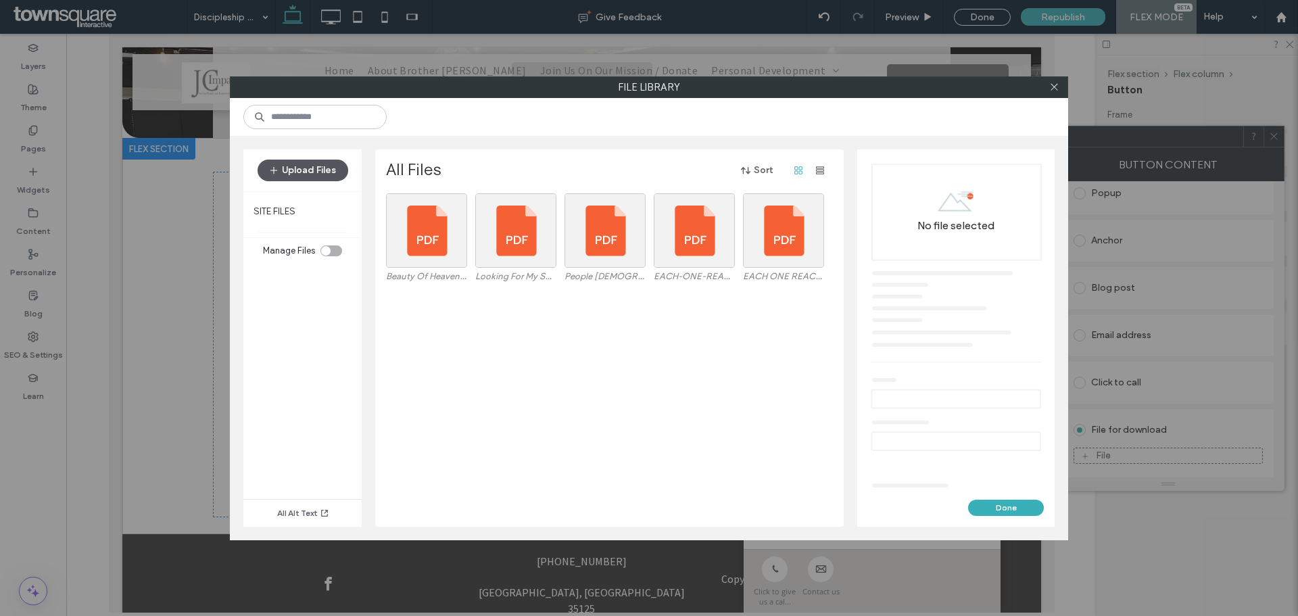
click at [264, 171] on button "Upload Files" at bounding box center [303, 171] width 91 height 22
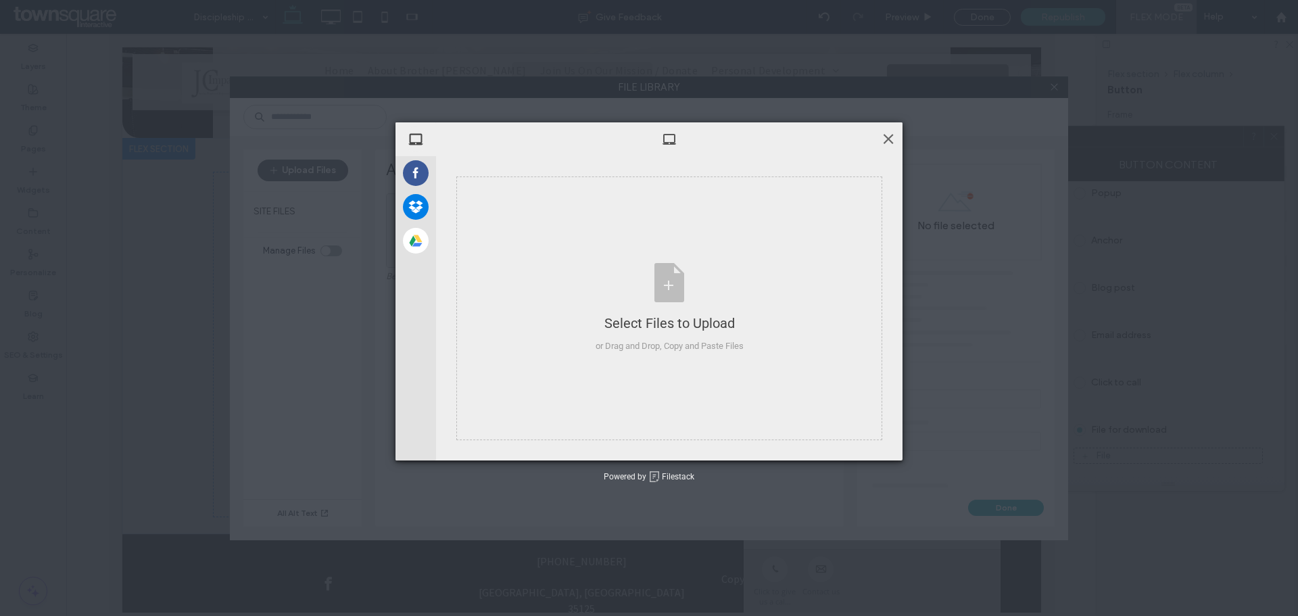
click at [886, 139] on span at bounding box center [888, 138] width 15 height 15
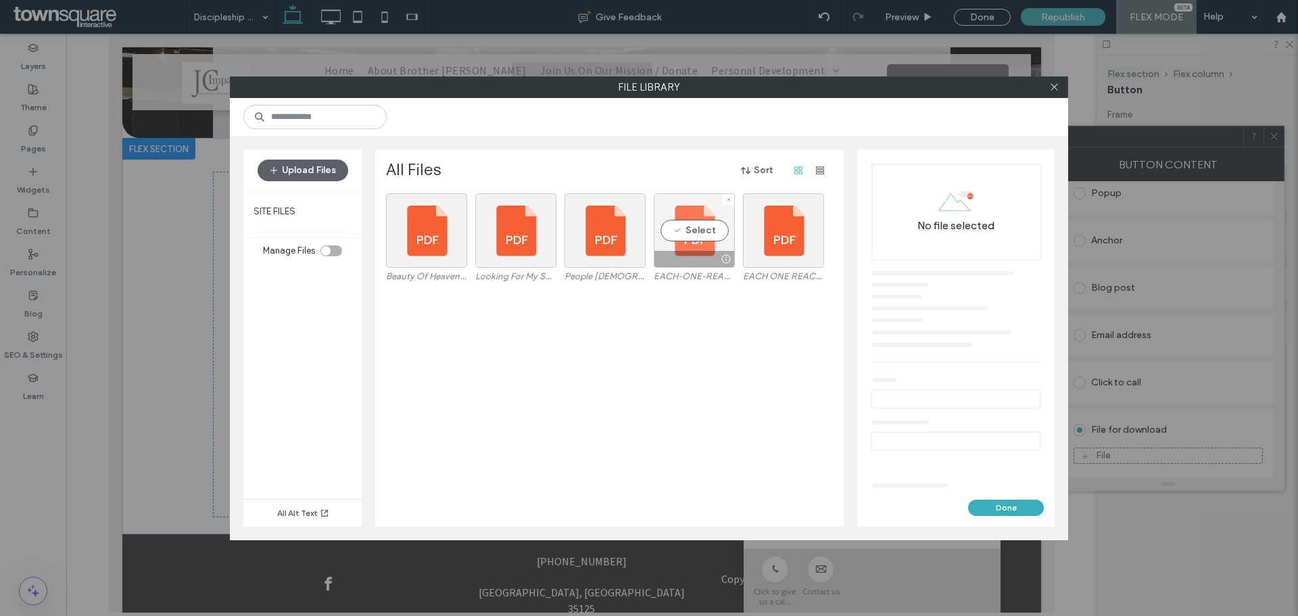
click at [693, 225] on div "Select" at bounding box center [694, 230] width 81 height 74
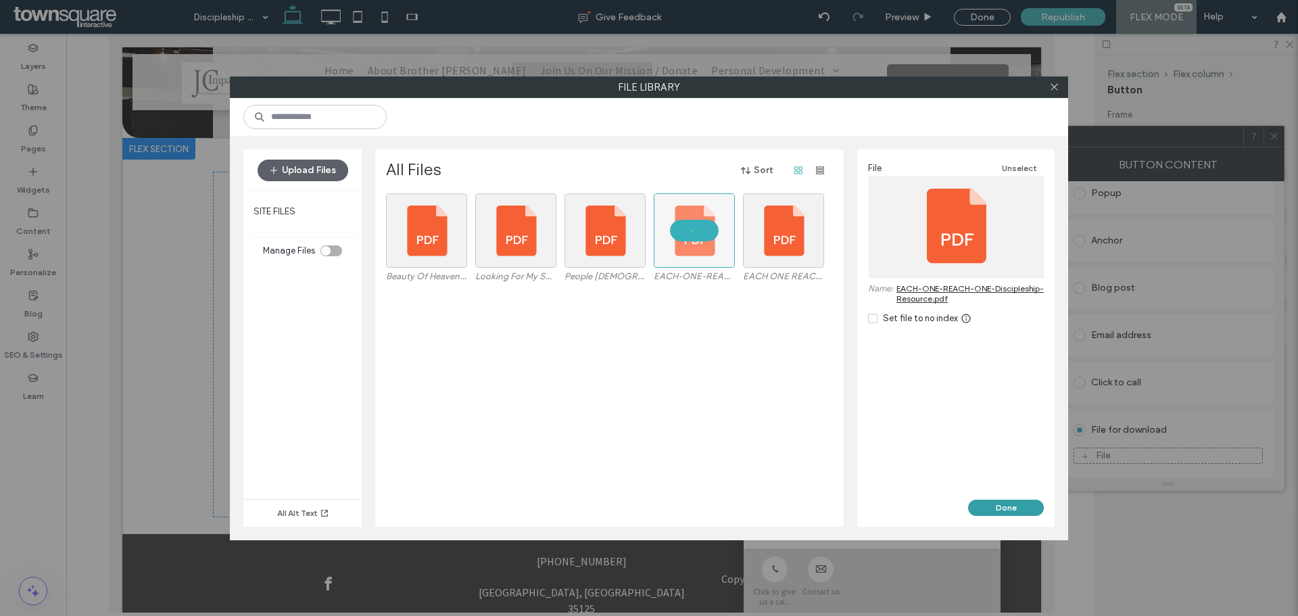
click at [1001, 501] on button "Done" at bounding box center [1006, 507] width 76 height 16
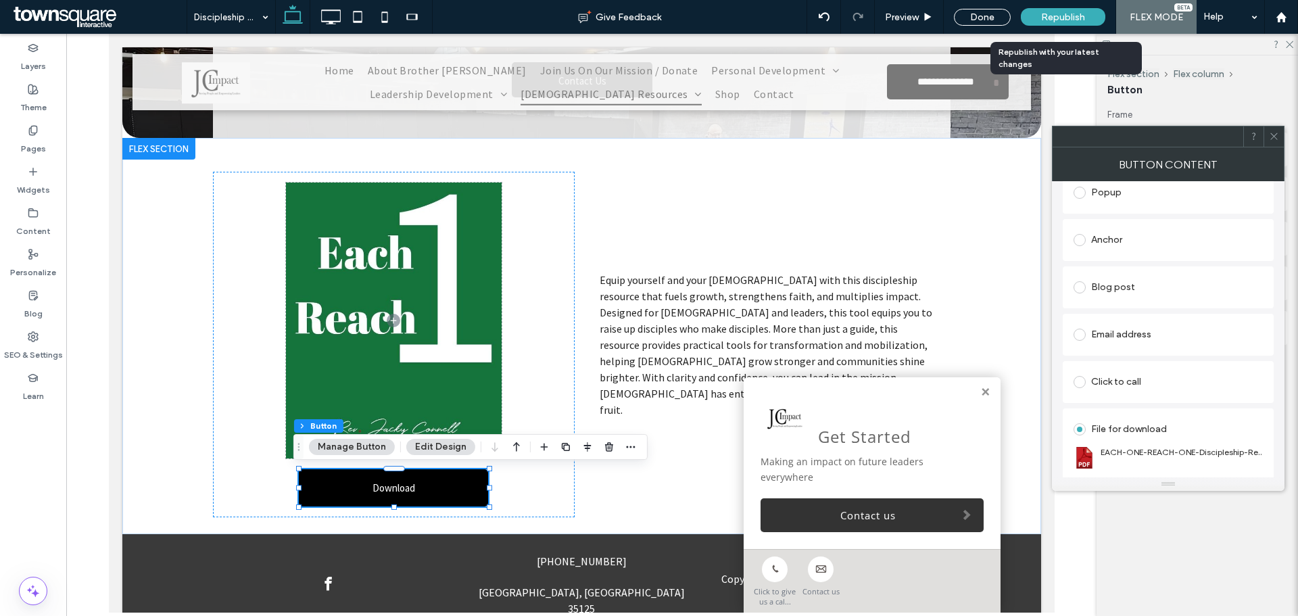
click at [1050, 12] on span "Republish" at bounding box center [1063, 16] width 44 height 11
